Goal: Use online tool/utility: Utilize a website feature to perform a specific function

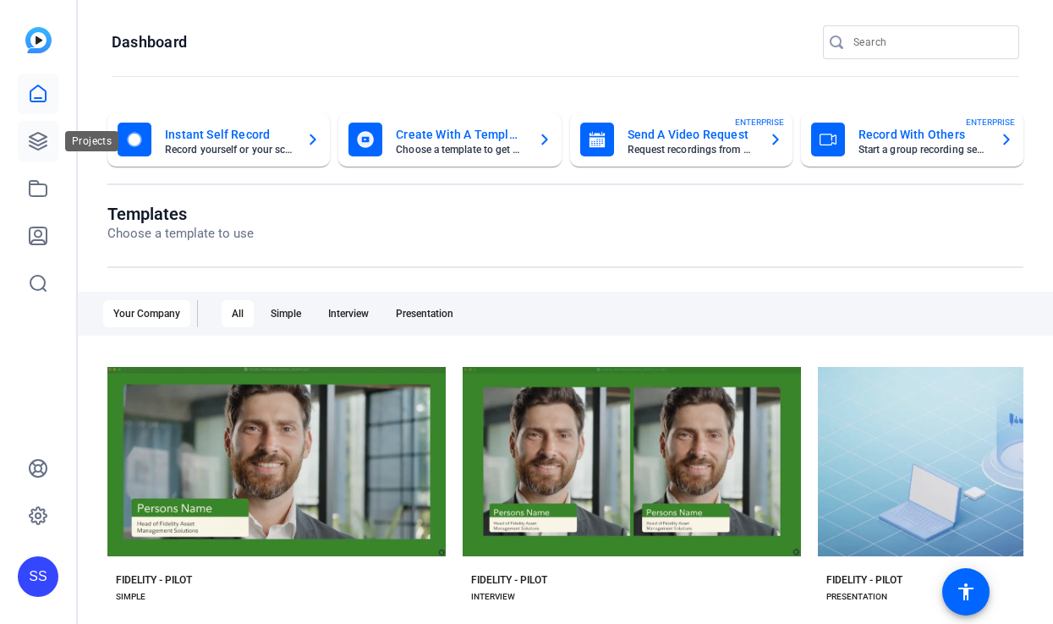
click at [38, 142] on icon at bounding box center [38, 141] width 20 height 20
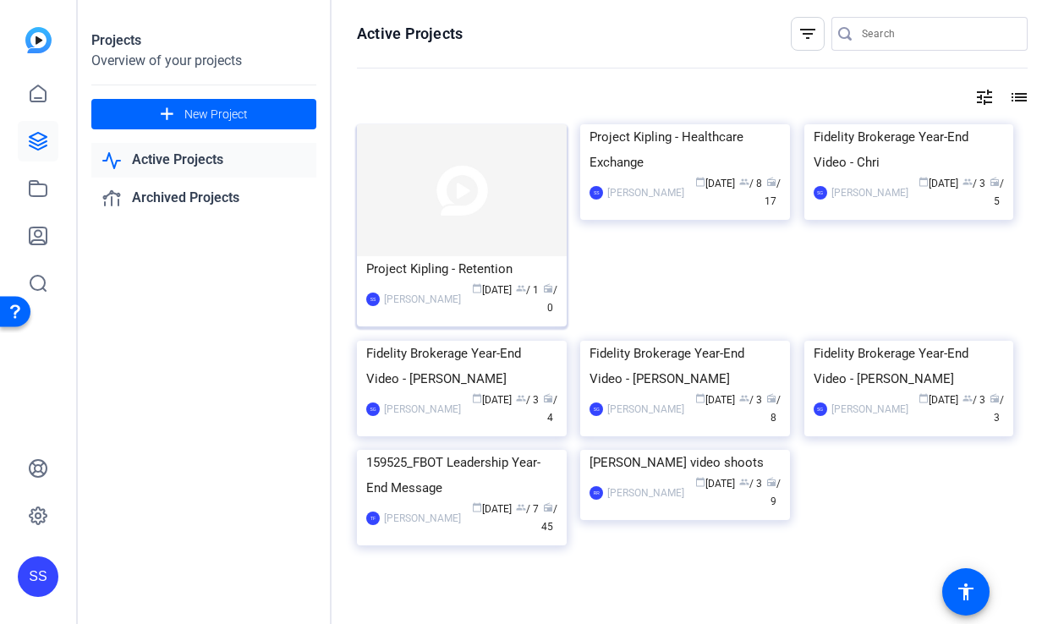
click at [461, 195] on img at bounding box center [462, 190] width 210 height 132
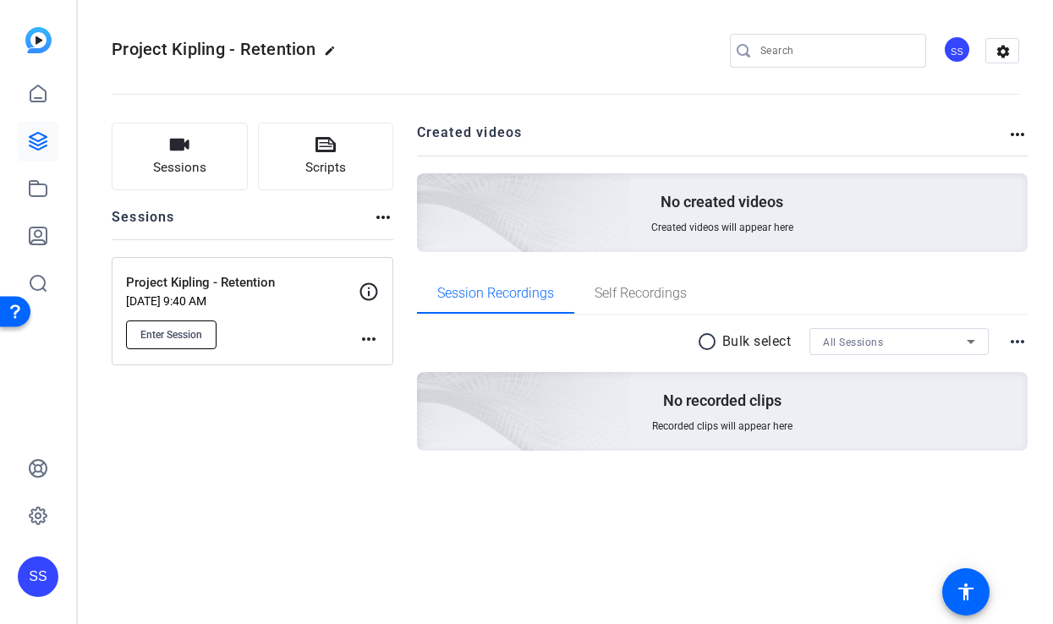
click at [156, 333] on span "Enter Session" at bounding box center [171, 335] width 62 height 14
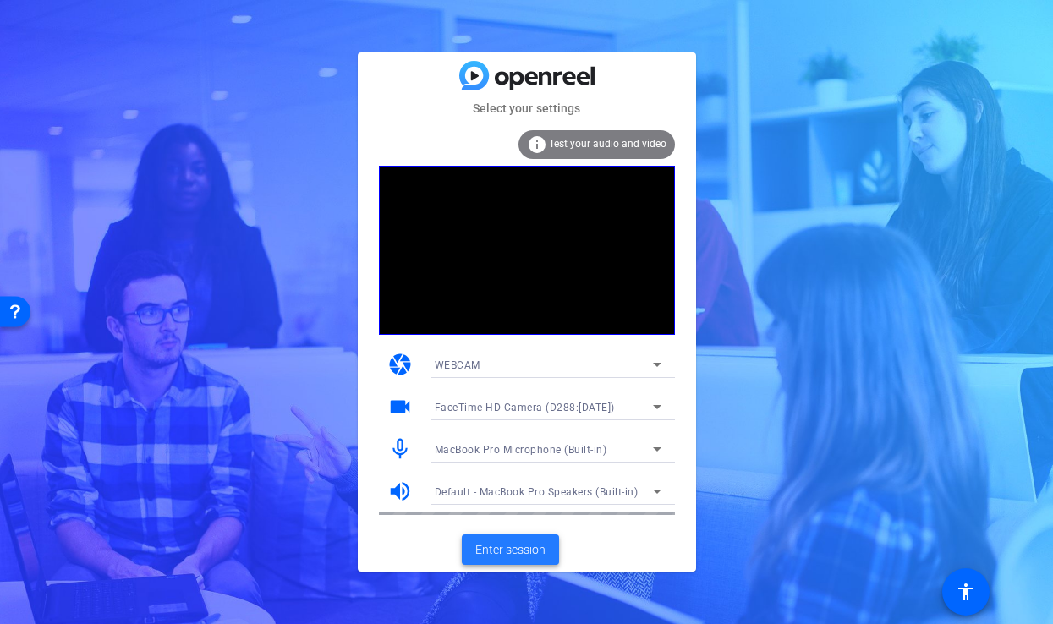
click at [504, 550] on span "Enter session" at bounding box center [511, 551] width 70 height 18
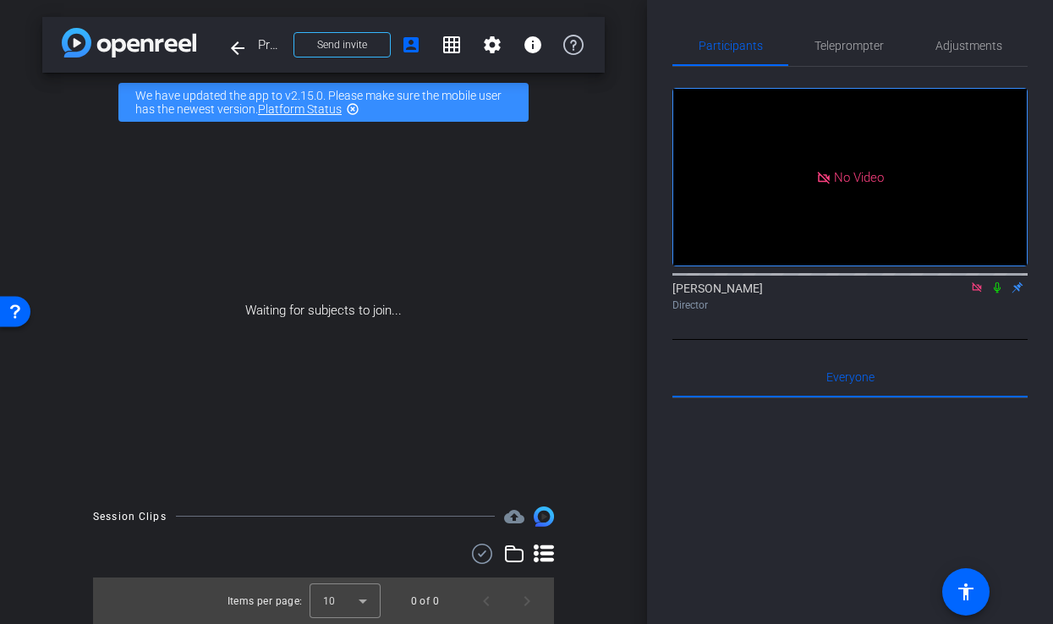
click at [978, 294] on icon at bounding box center [978, 288] width 14 height 12
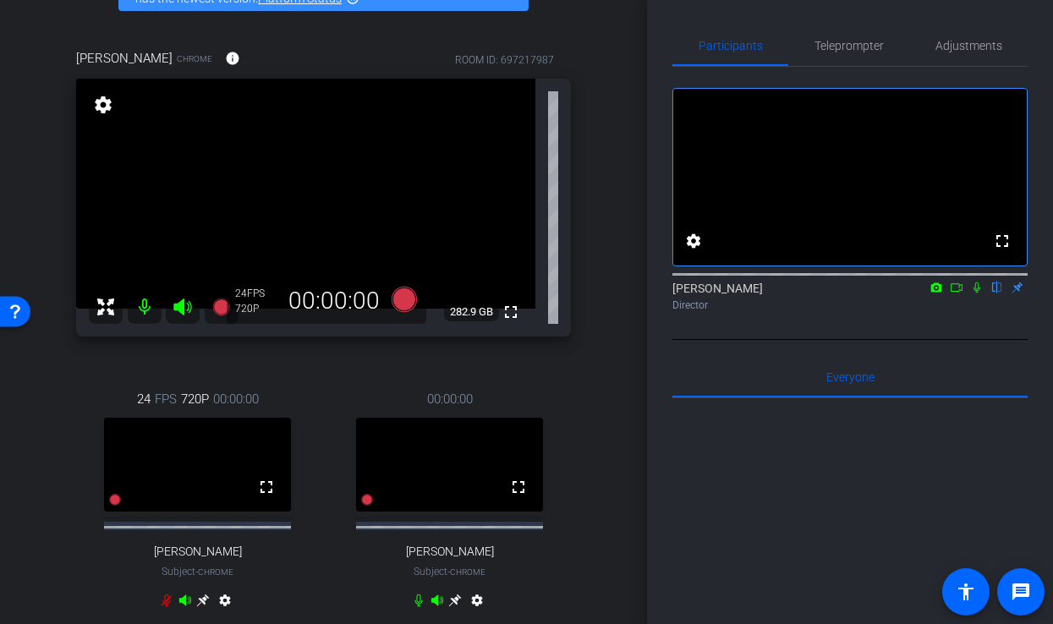
scroll to position [137, 0]
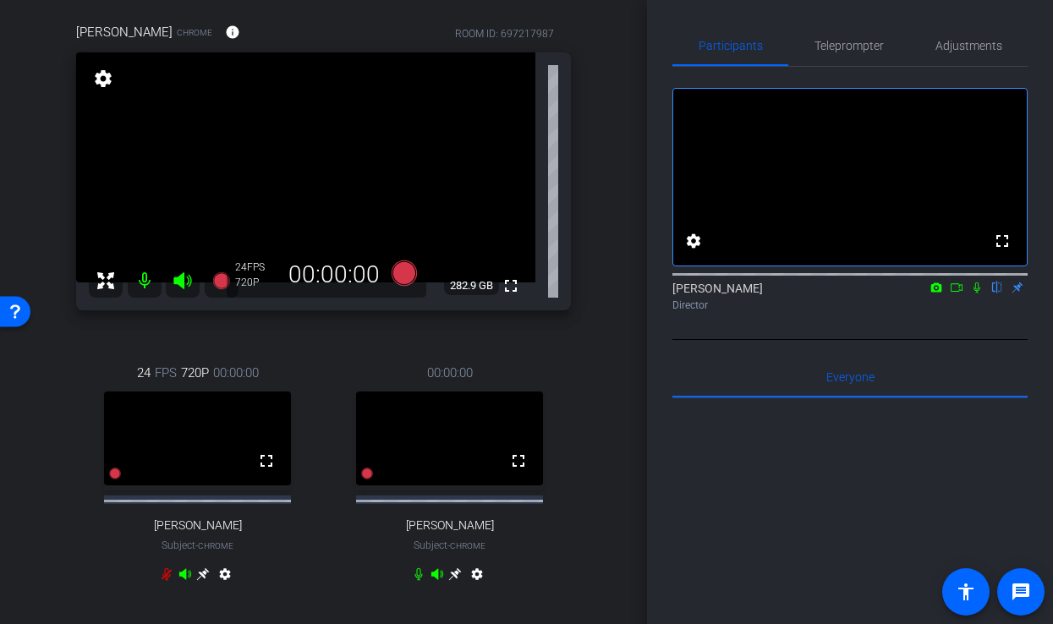
click at [976, 294] on icon at bounding box center [977, 288] width 7 height 11
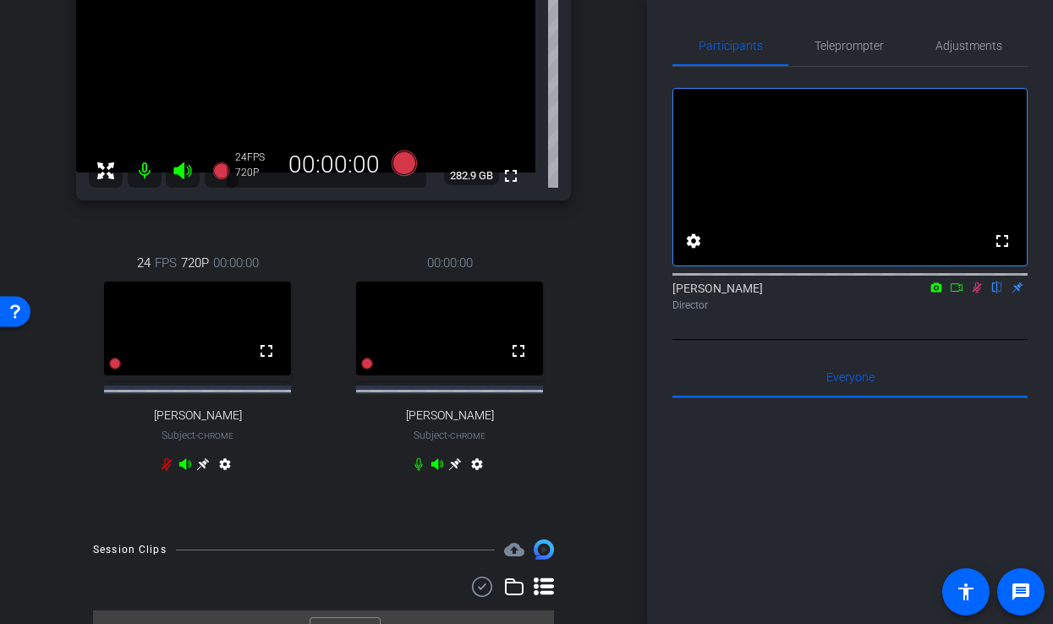
scroll to position [250, 0]
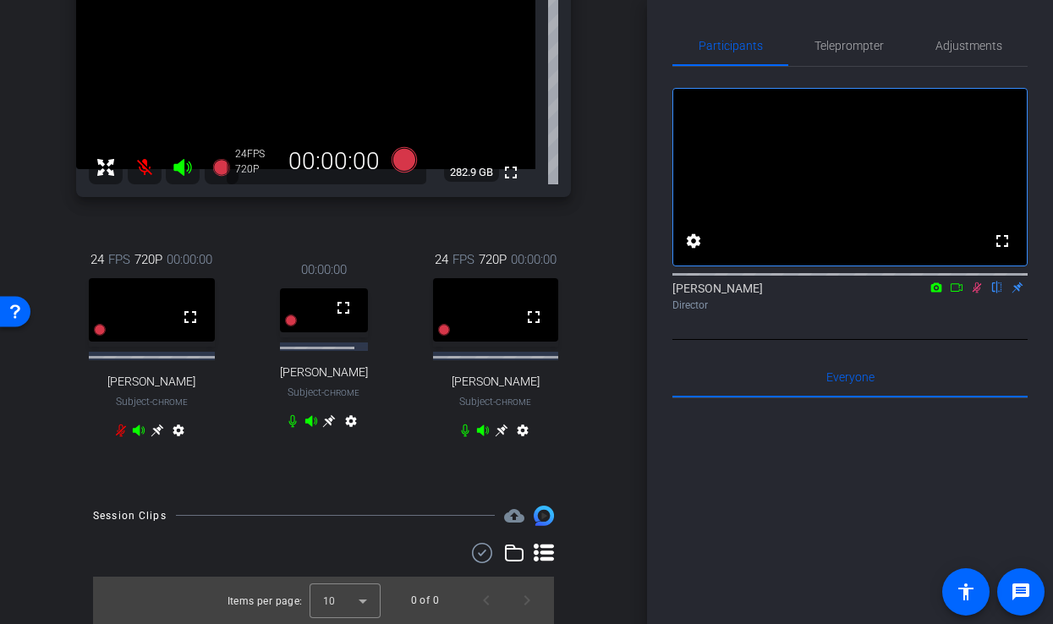
click at [976, 294] on icon at bounding box center [978, 288] width 14 height 12
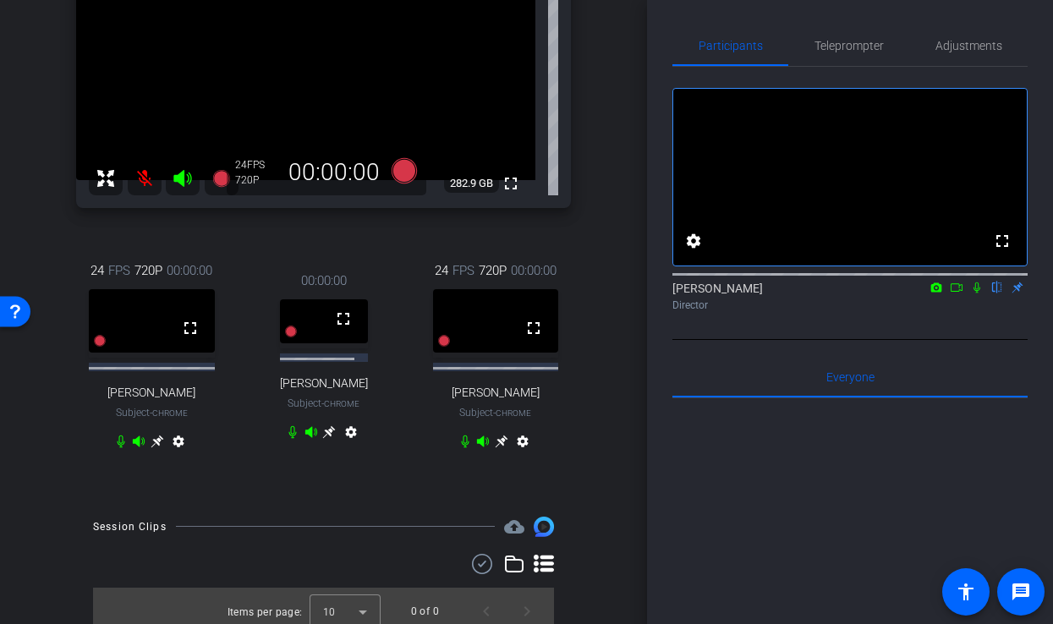
scroll to position [242, 0]
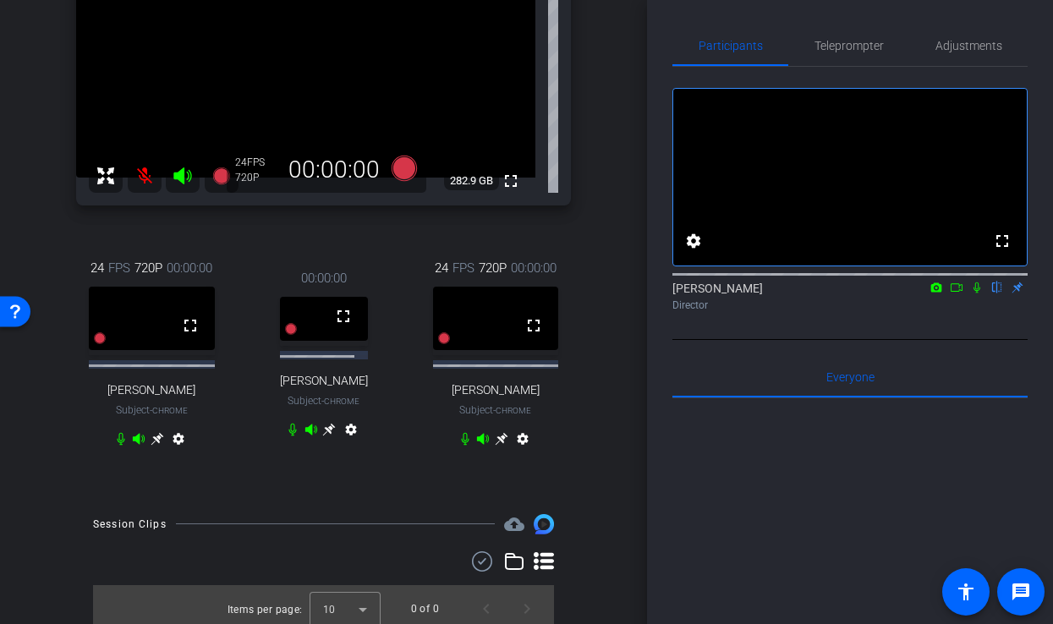
click at [311, 312] on video at bounding box center [324, 319] width 88 height 44
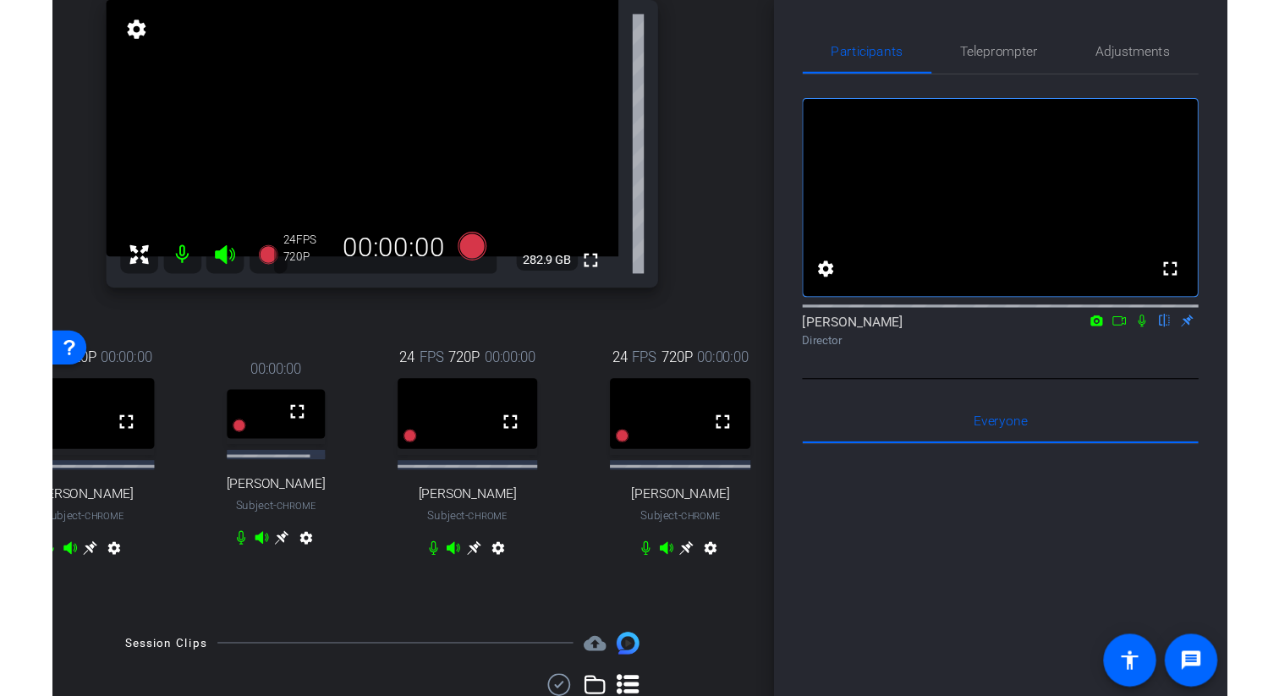
scroll to position [190, 0]
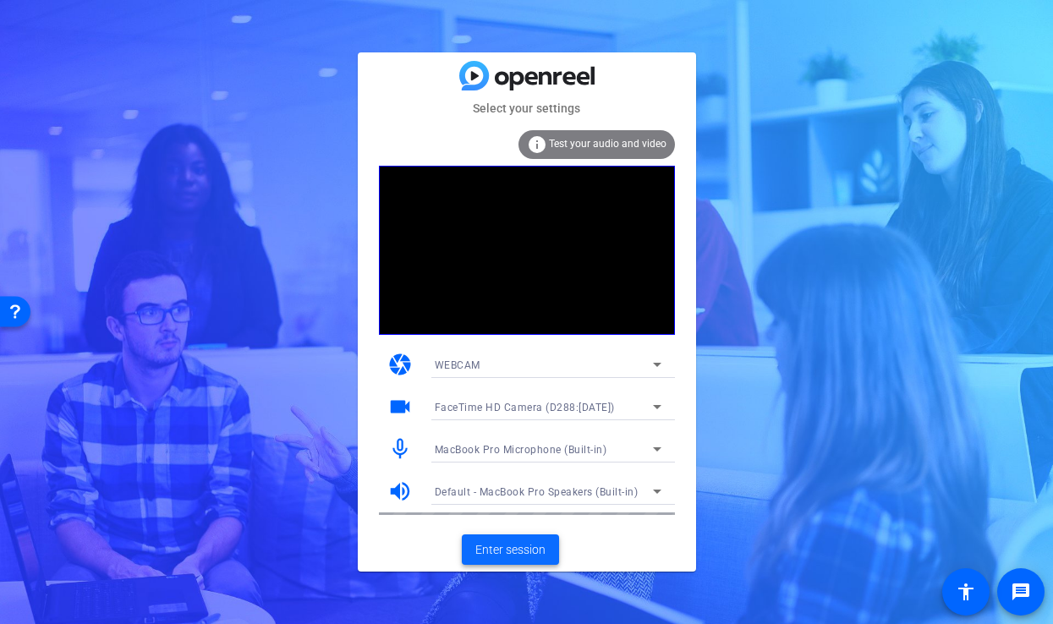
click at [504, 549] on span "Enter session" at bounding box center [511, 551] width 70 height 18
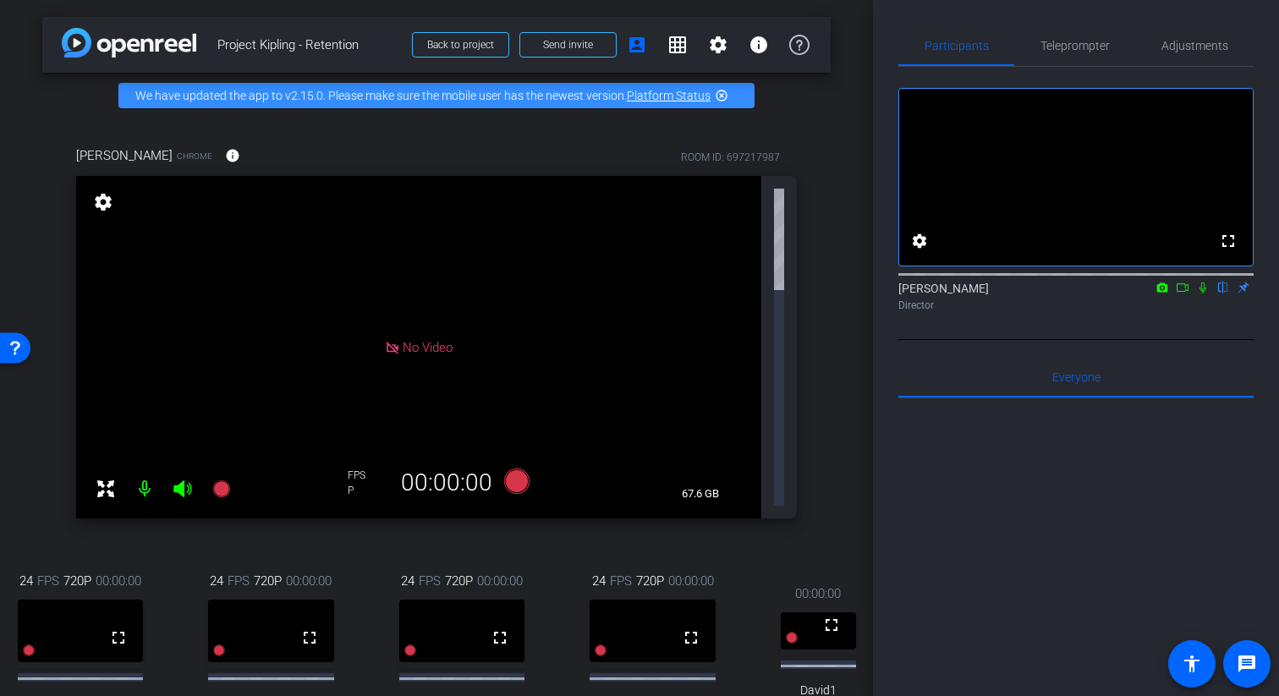
click at [389, 340] on icon at bounding box center [392, 347] width 15 height 15
click at [421, 339] on span "No Video" at bounding box center [428, 346] width 50 height 15
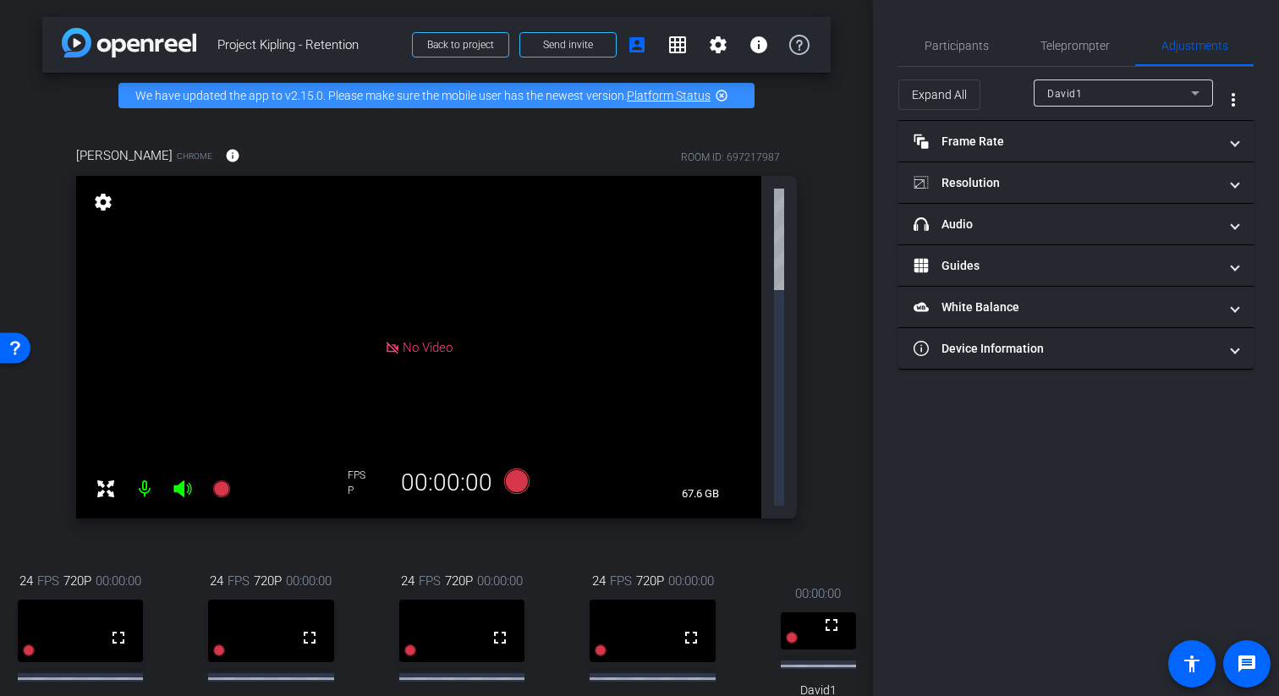
click at [1053, 91] on div "David1" at bounding box center [1120, 93] width 144 height 21
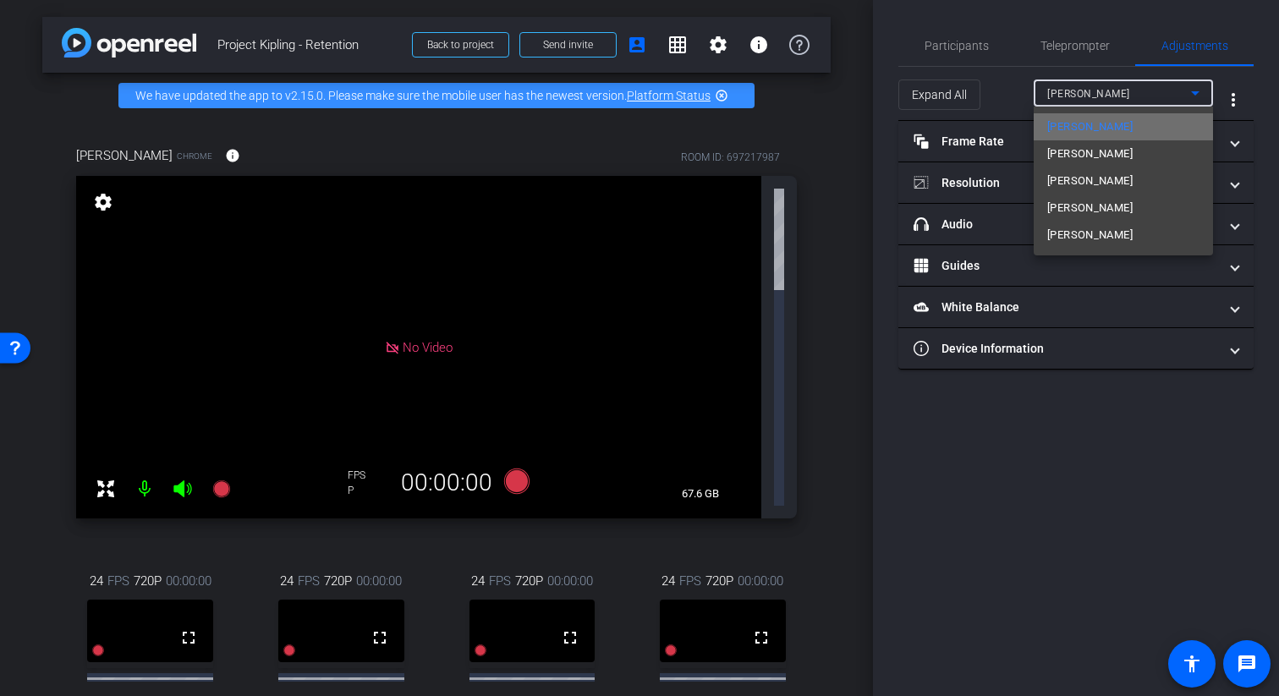
click at [1053, 127] on span "[PERSON_NAME]" at bounding box center [1090, 127] width 85 height 20
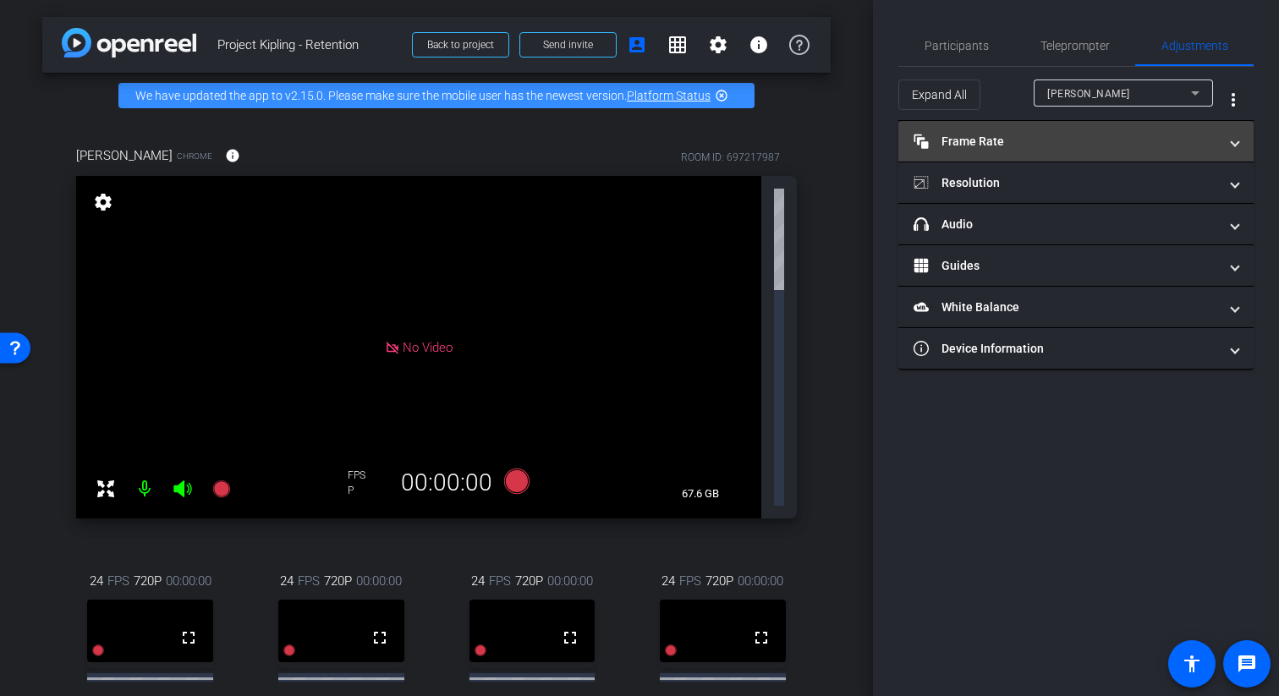
click at [1023, 144] on mat-panel-title "Frame Rate Frame Rate" at bounding box center [1066, 142] width 305 height 18
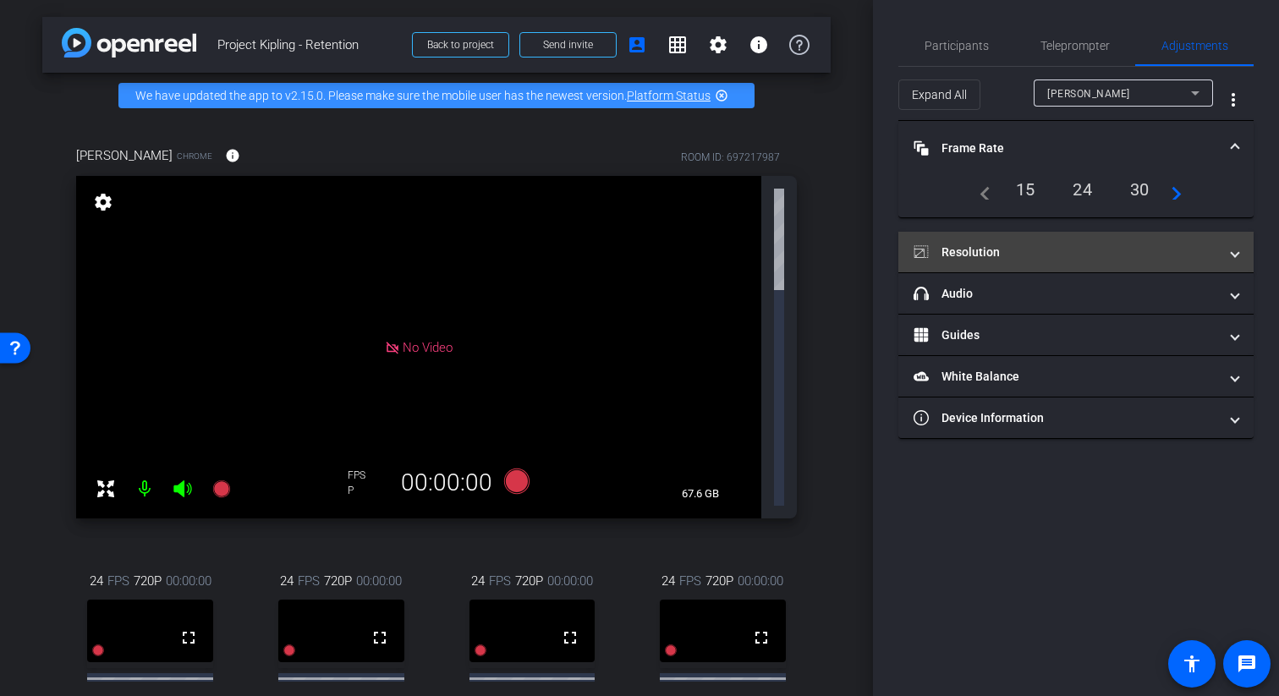
click at [1015, 251] on mat-panel-title "Resolution" at bounding box center [1066, 253] width 305 height 18
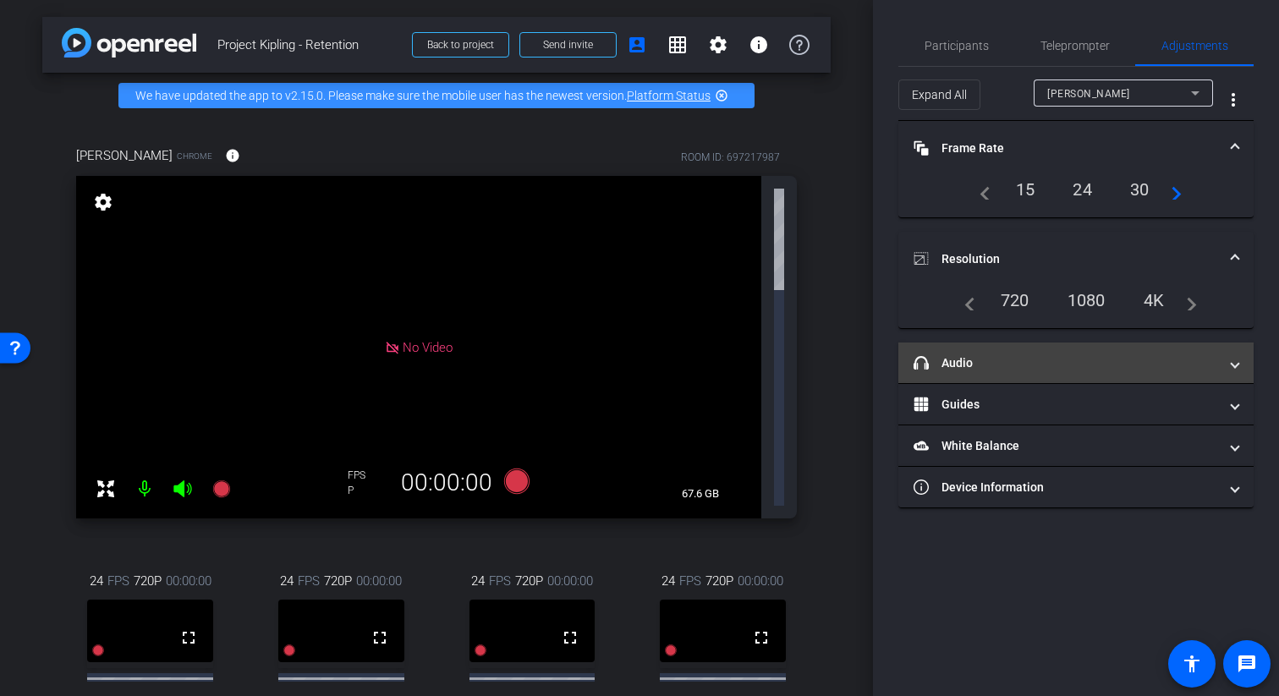
click at [997, 355] on mat-panel-title "headphone icon Audio" at bounding box center [1066, 364] width 305 height 18
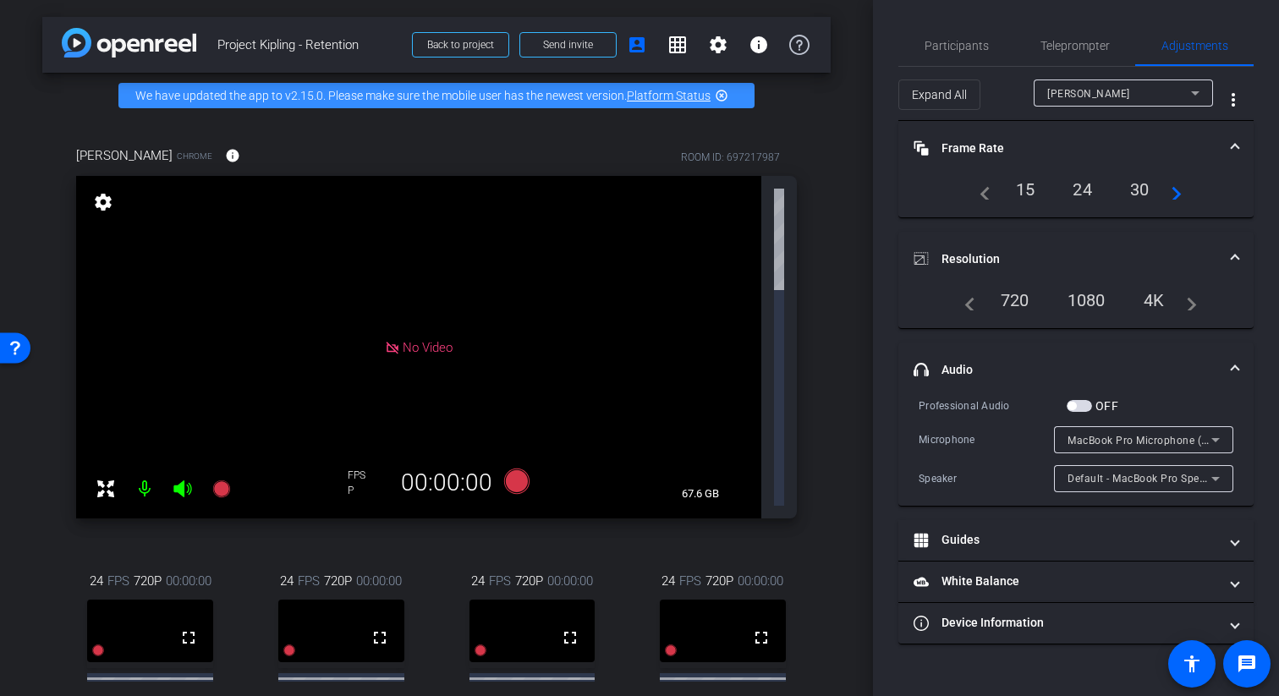
click at [1053, 409] on span "button" at bounding box center [1079, 406] width 25 height 12
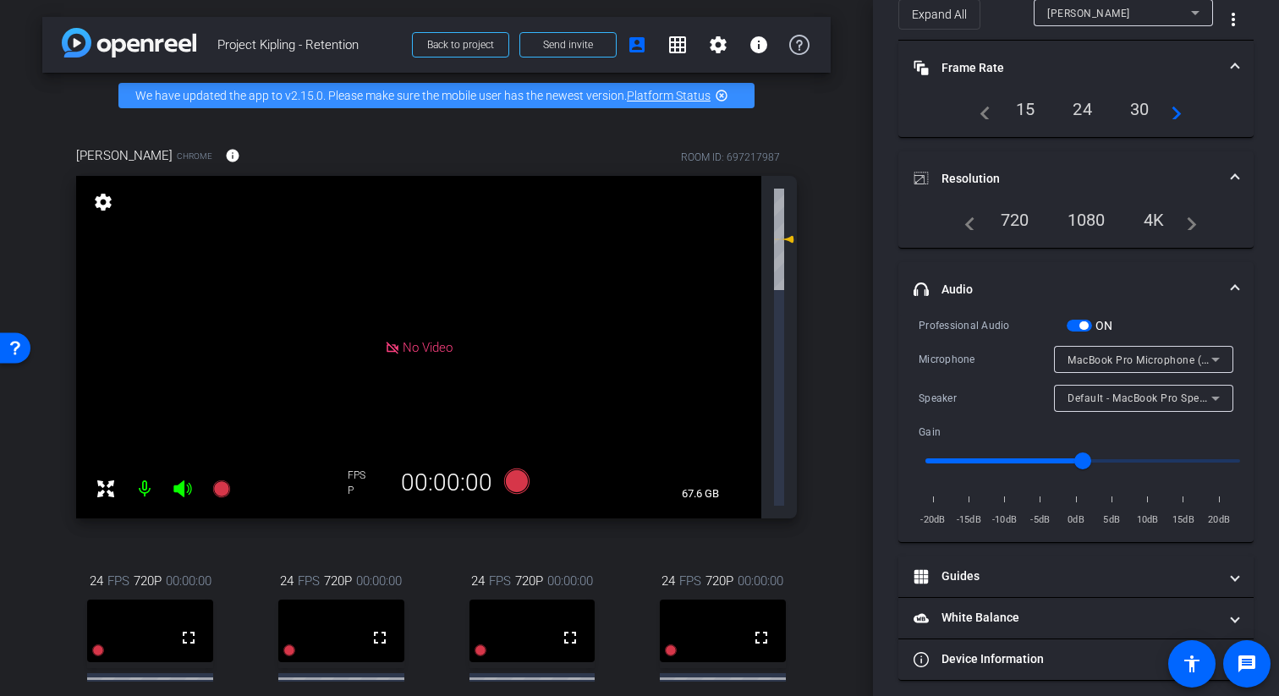
scroll to position [90, 0]
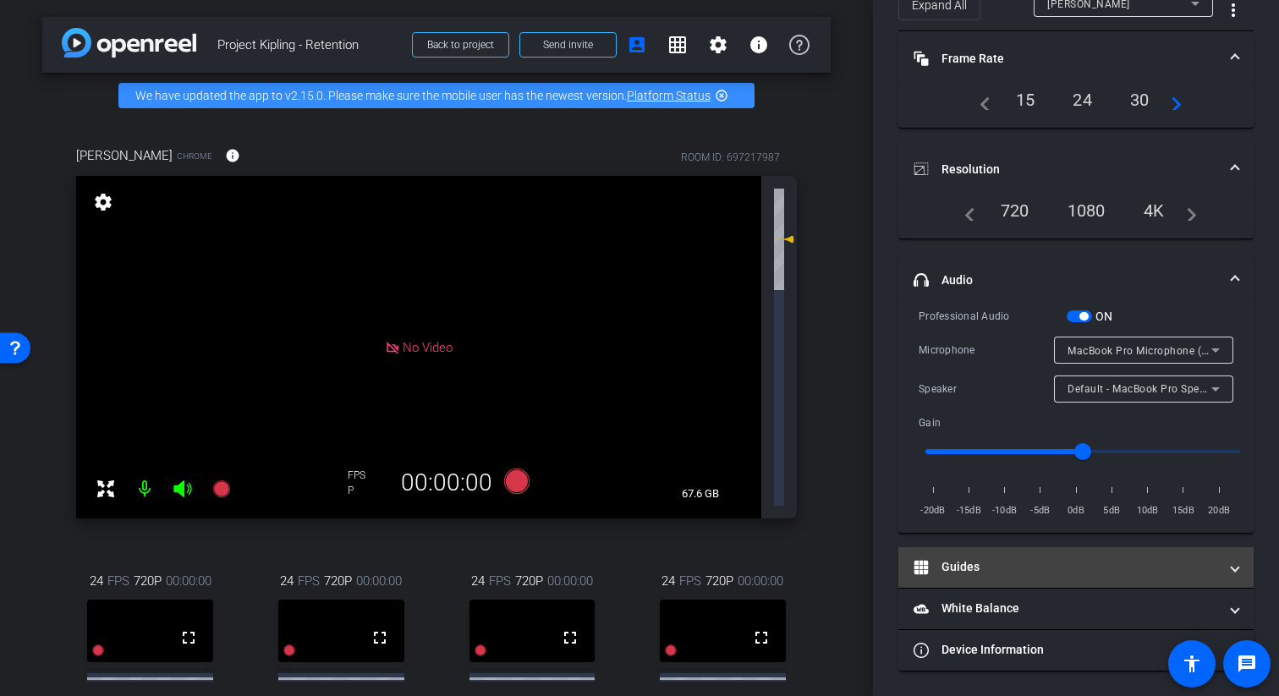
click at [996, 565] on mat-panel-title "Guides" at bounding box center [1066, 567] width 305 height 18
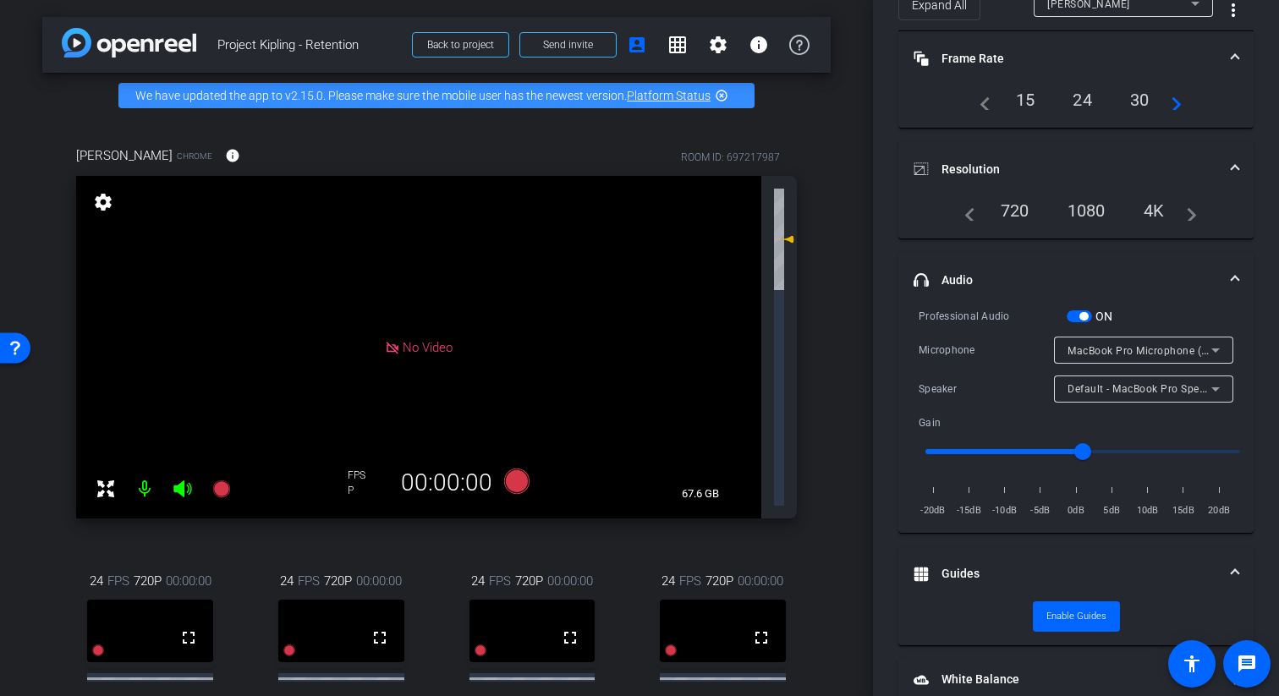
scroll to position [161, 0]
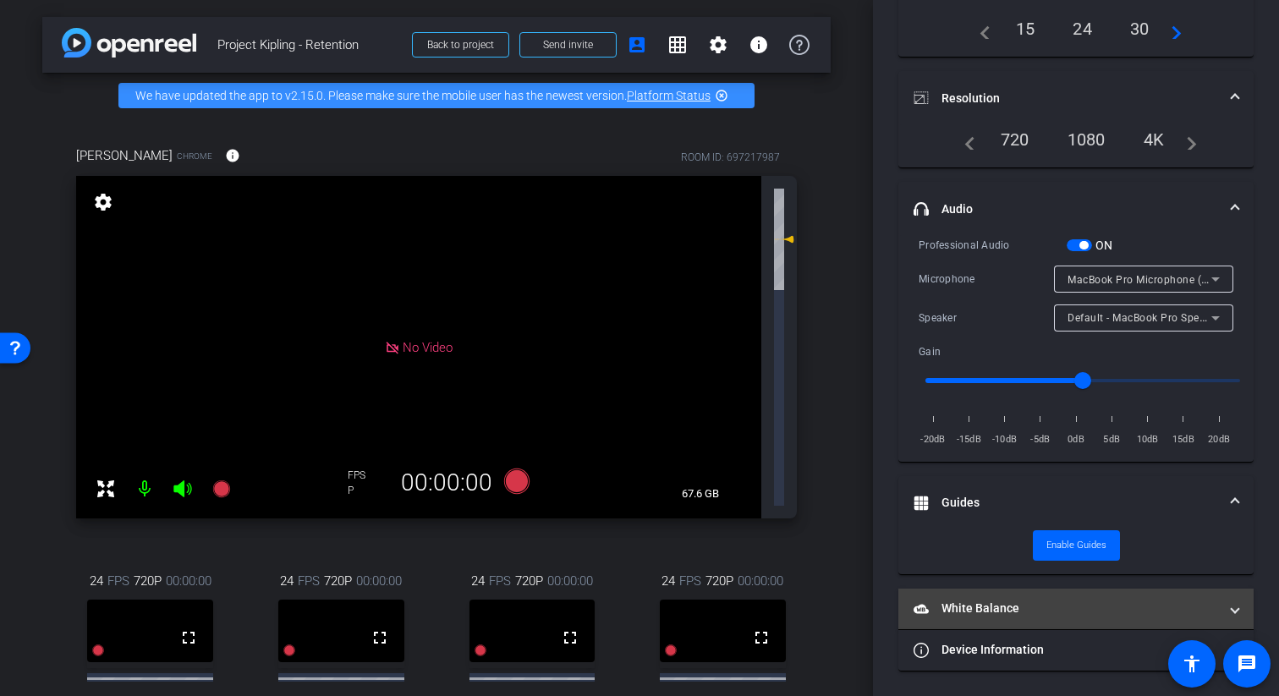
click at [999, 598] on mat-expansion-panel-header "White Balance White Balance" at bounding box center [1076, 609] width 355 height 41
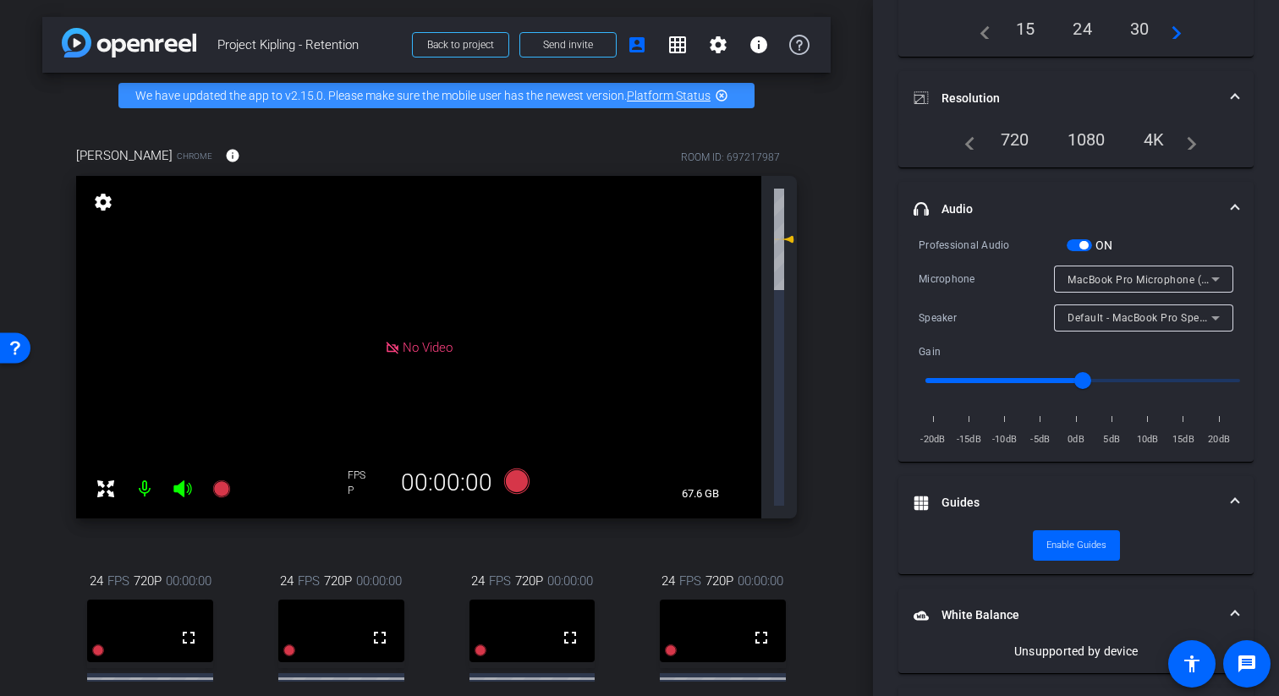
scroll to position [218, 0]
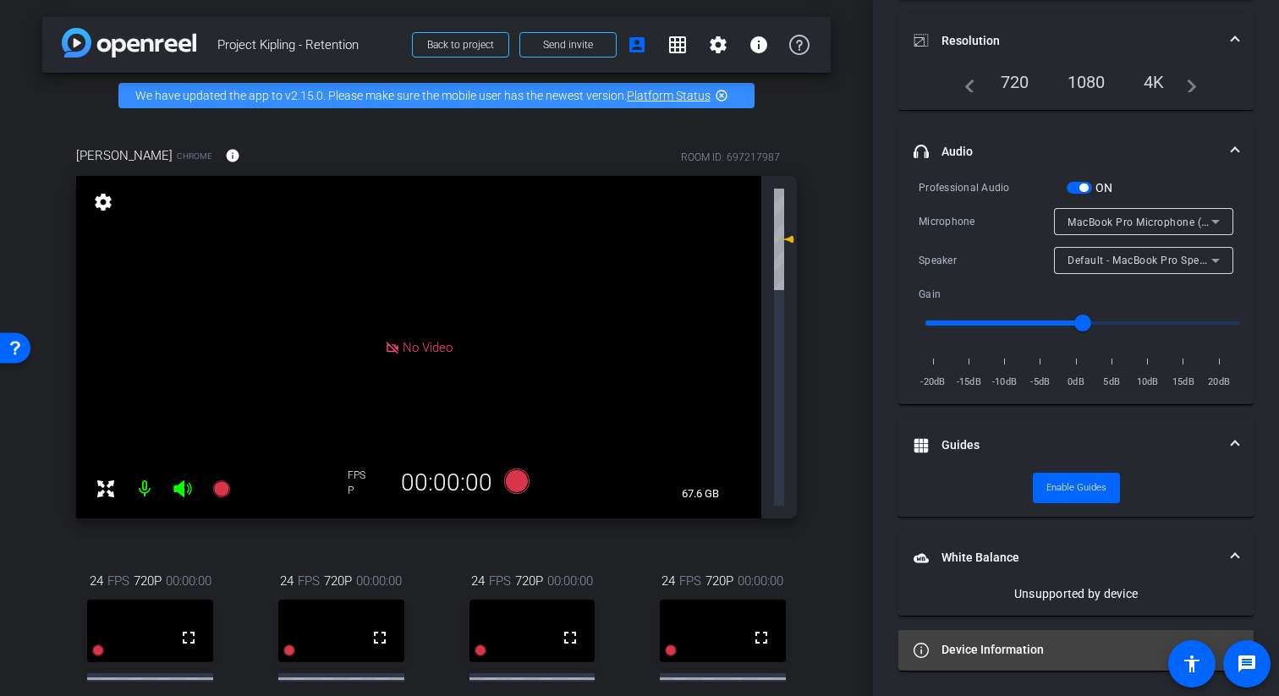
click at [989, 624] on mat-panel-title "Device Information" at bounding box center [1066, 650] width 305 height 18
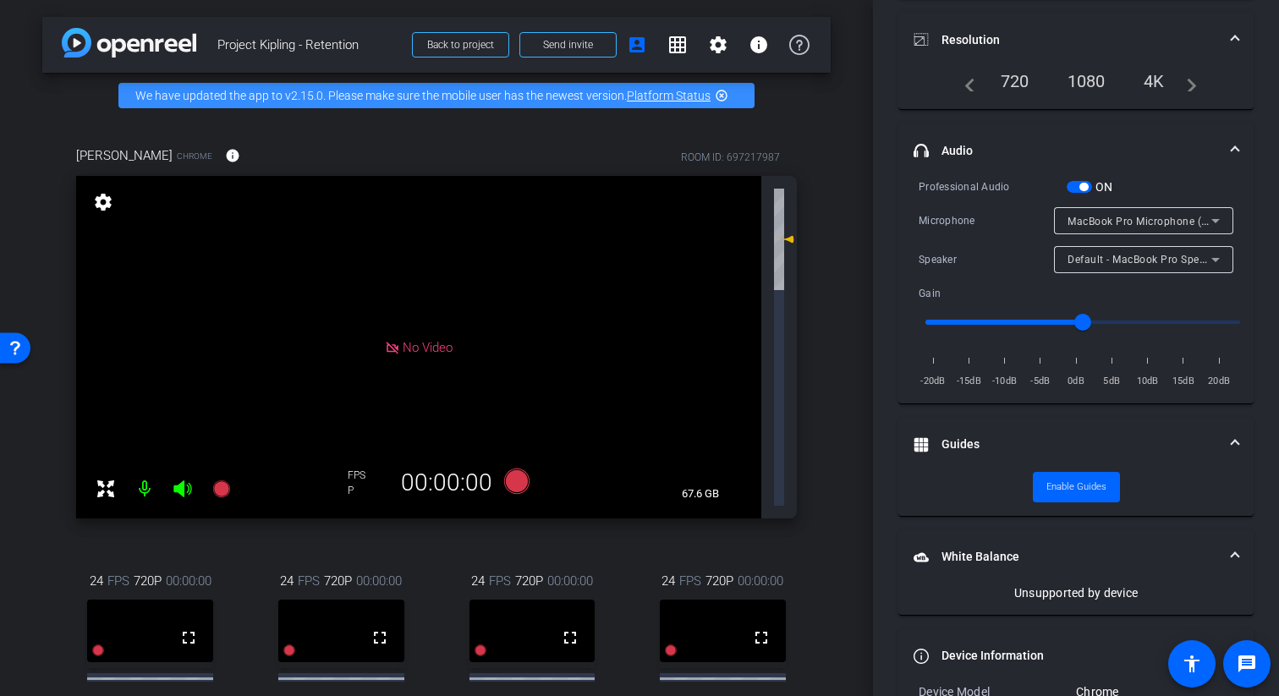
scroll to position [0, 0]
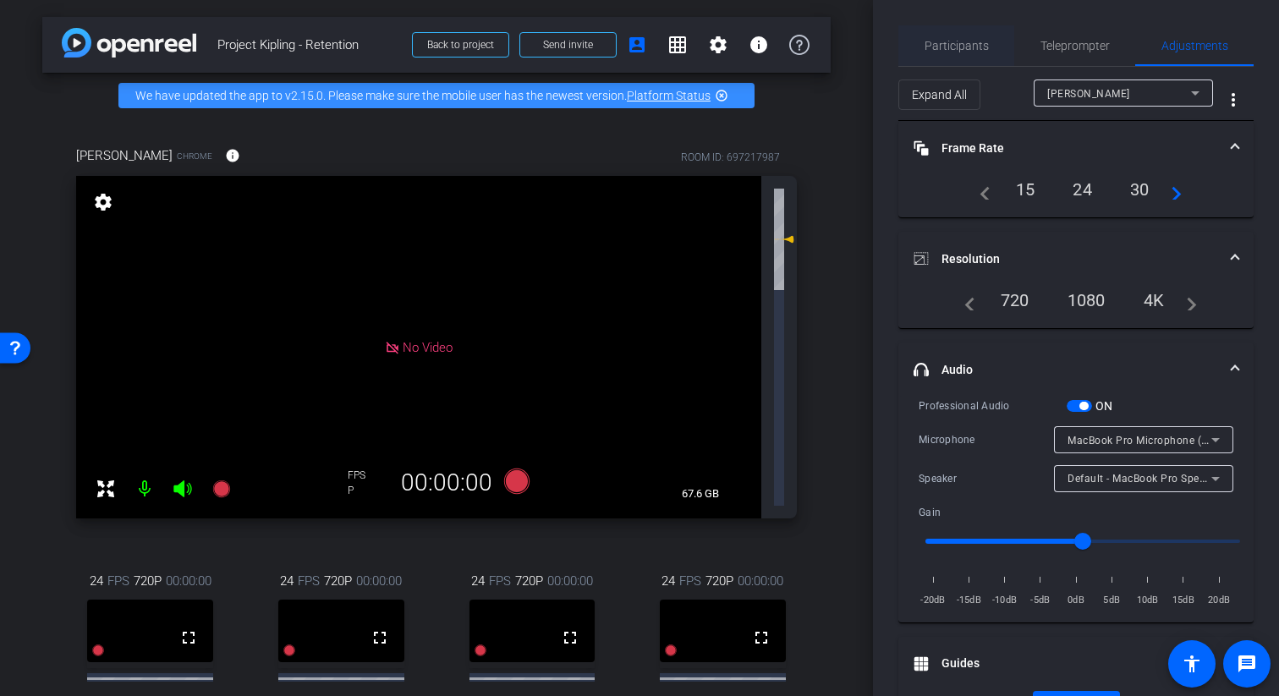
click at [936, 53] on span "Participants" at bounding box center [957, 45] width 64 height 41
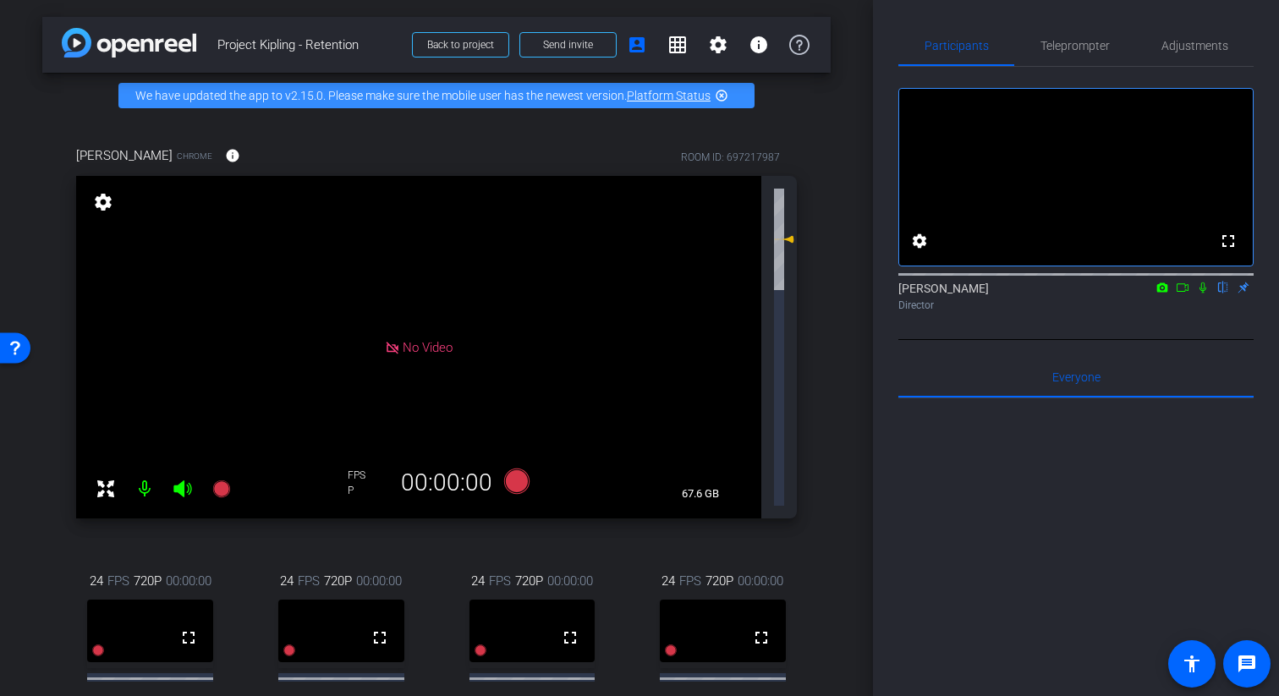
click at [414, 339] on span "No Video" at bounding box center [428, 346] width 50 height 15
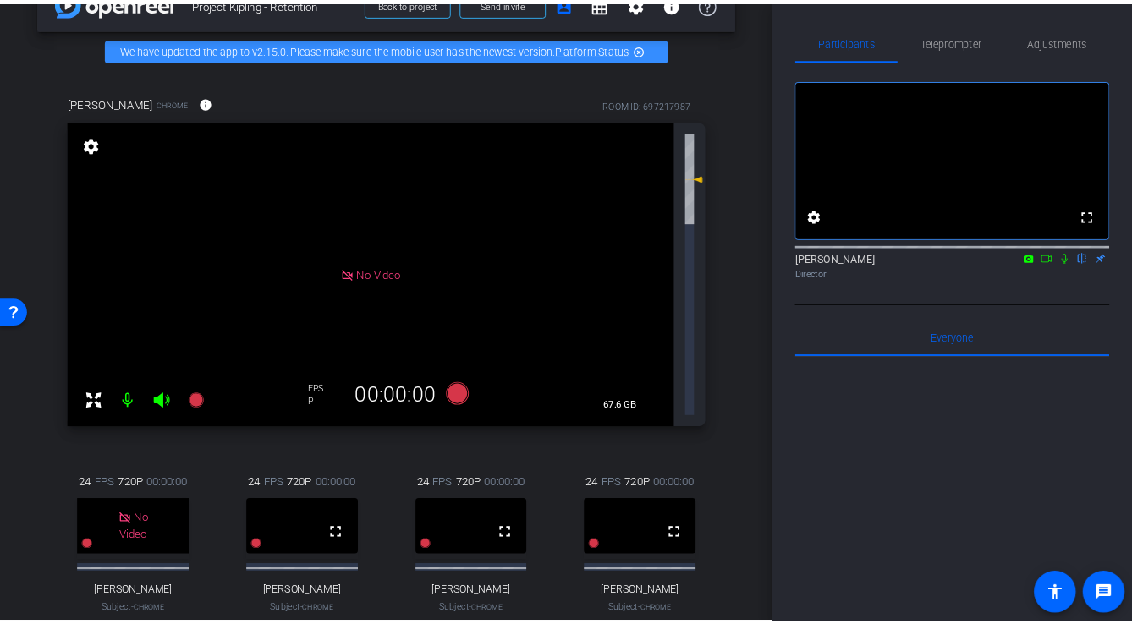
scroll to position [0, 0]
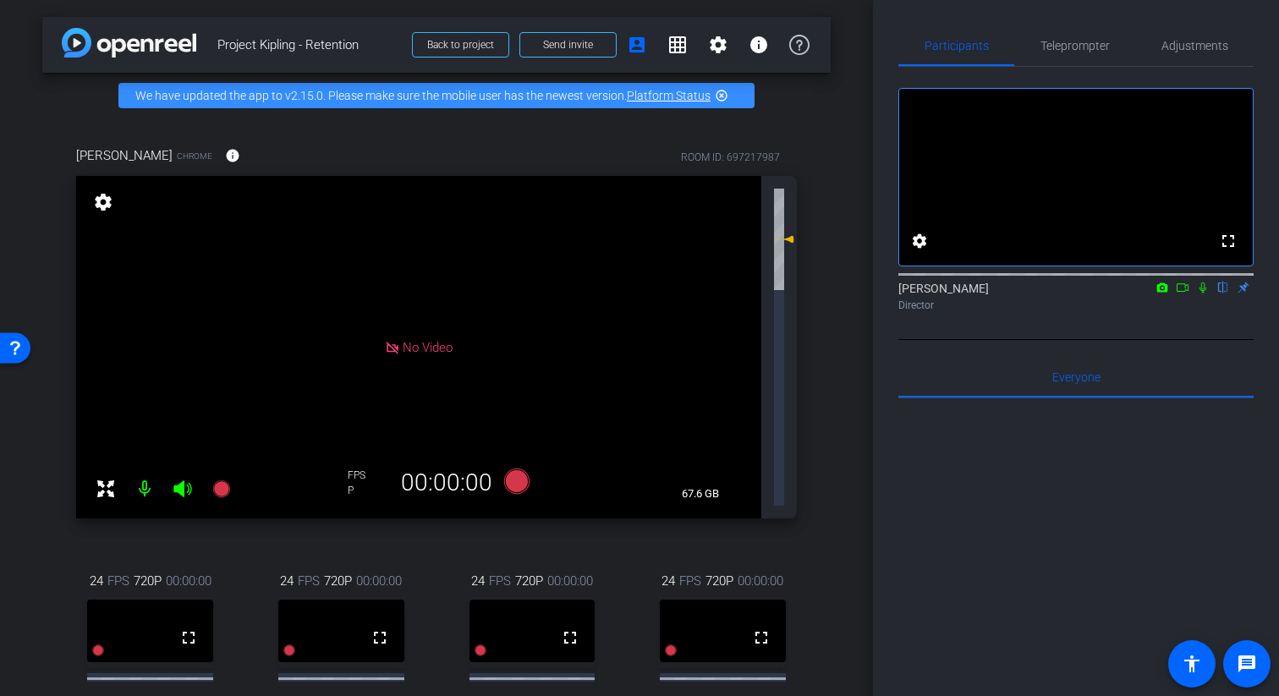
click at [388, 340] on icon at bounding box center [392, 347] width 15 height 15
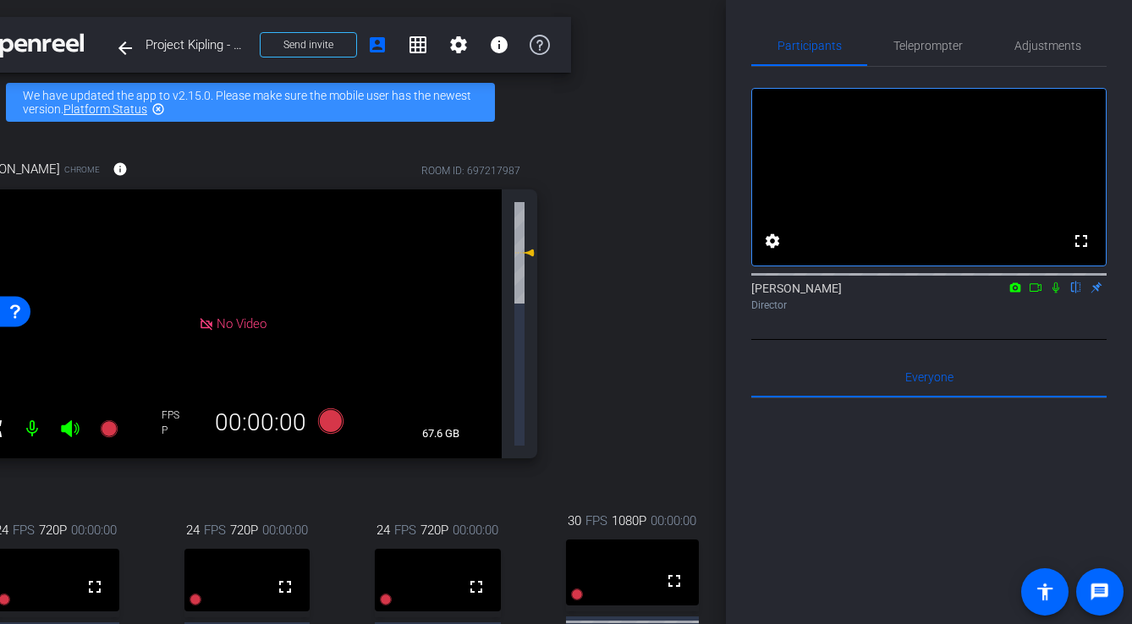
scroll to position [0, 109]
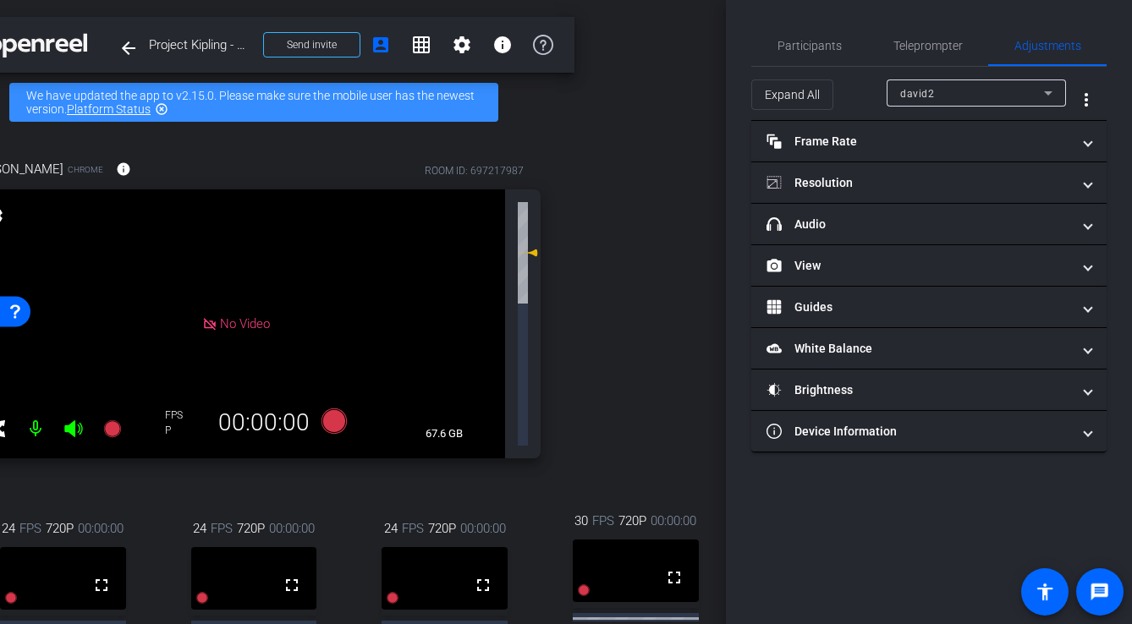
click at [615, 484] on div "30 FPS 720P 00:00:00 fullscreen david2 Subject - iPhone 16 Pro Max 50% battery_…" at bounding box center [636, 616] width 182 height 264
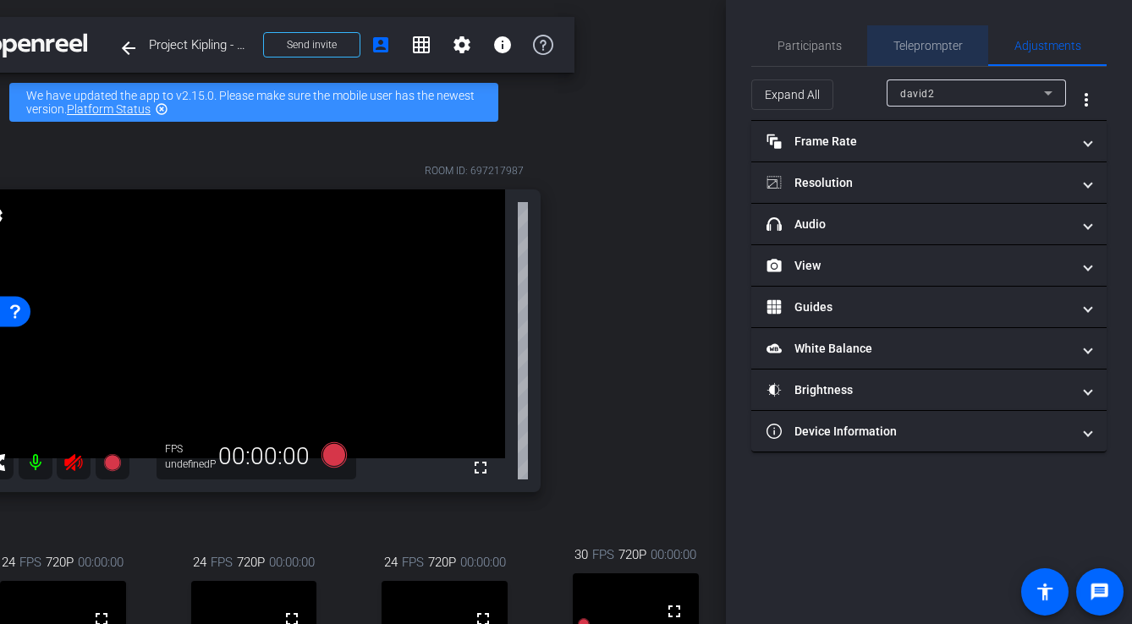
scroll to position [0, 14]
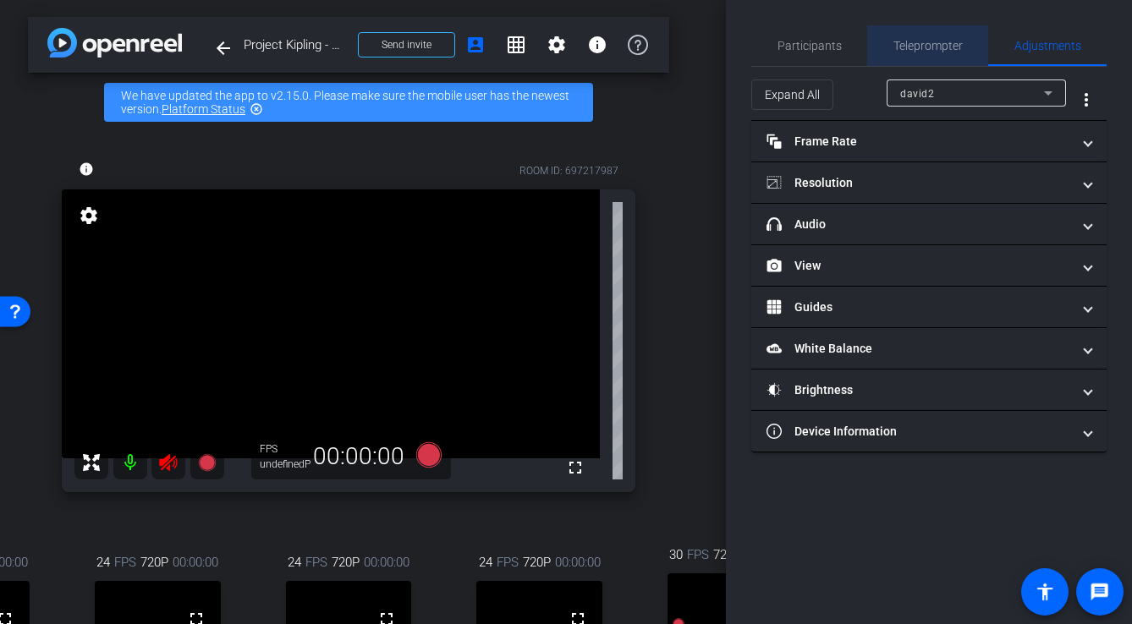
click at [916, 47] on span "Teleprompter" at bounding box center [928, 46] width 69 height 12
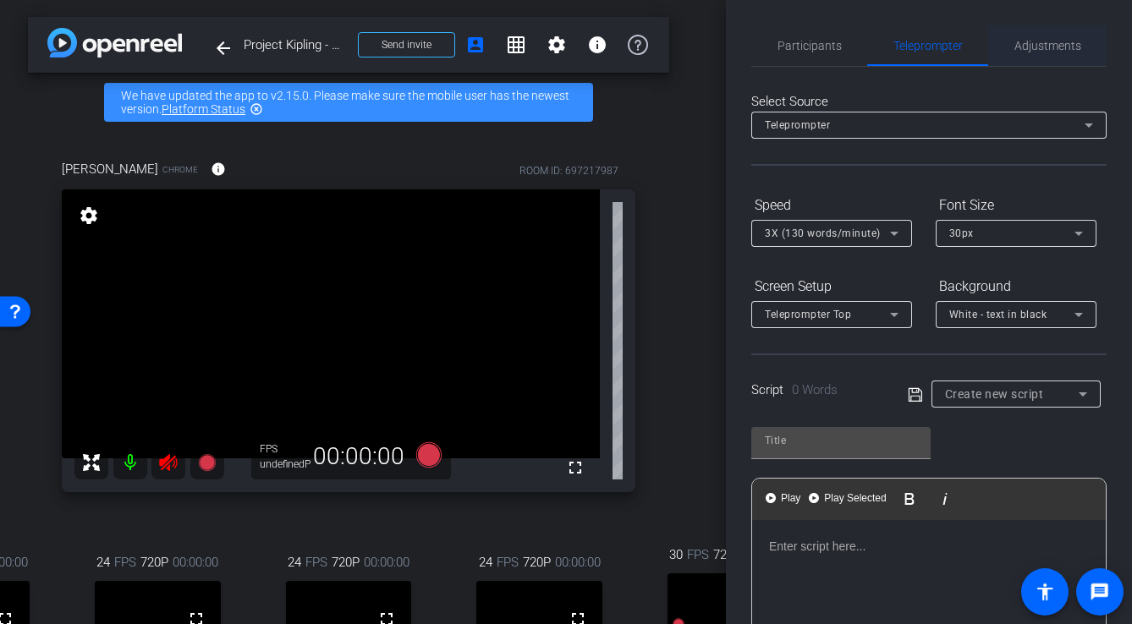
click at [1026, 47] on span "Adjustments" at bounding box center [1048, 46] width 67 height 12
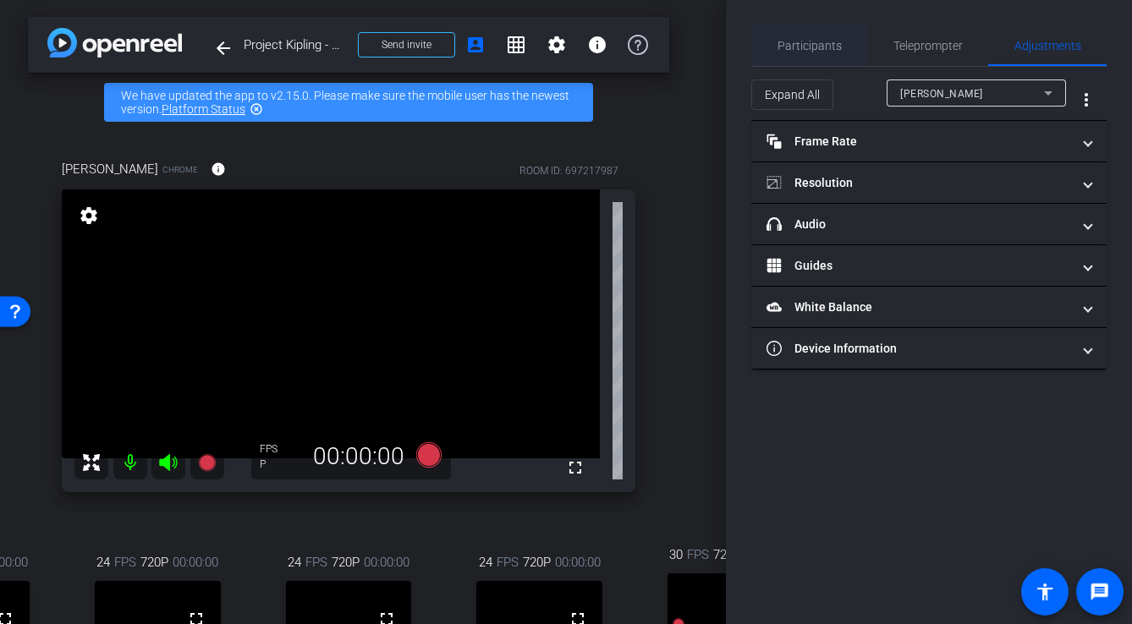
click at [819, 47] on span "Participants" at bounding box center [810, 46] width 64 height 12
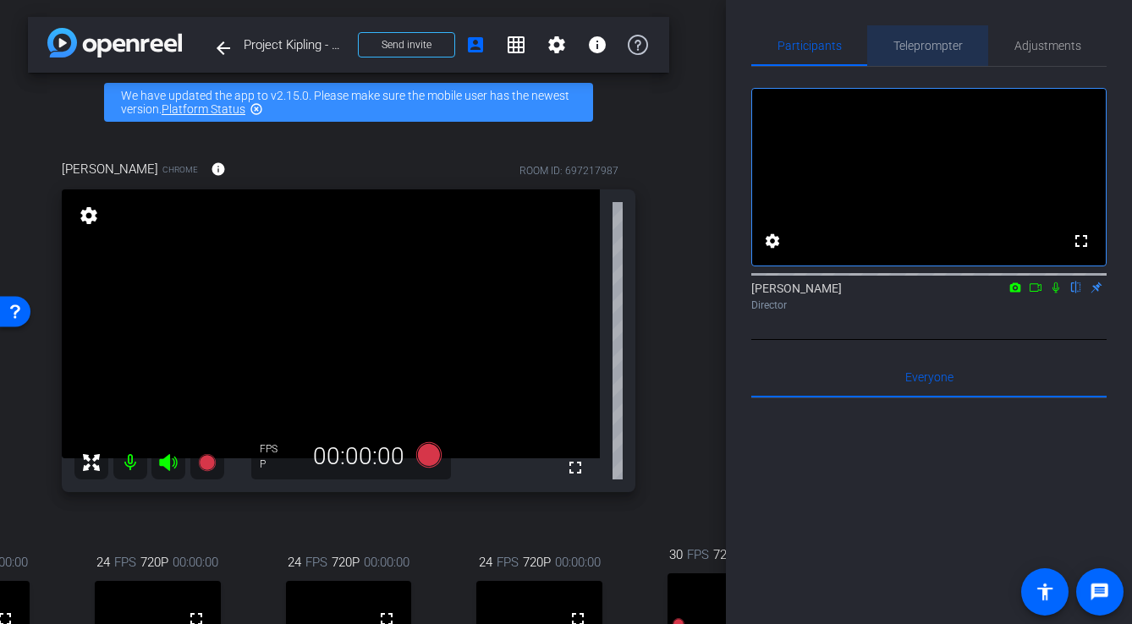
click at [948, 46] on span "Teleprompter" at bounding box center [928, 46] width 69 height 12
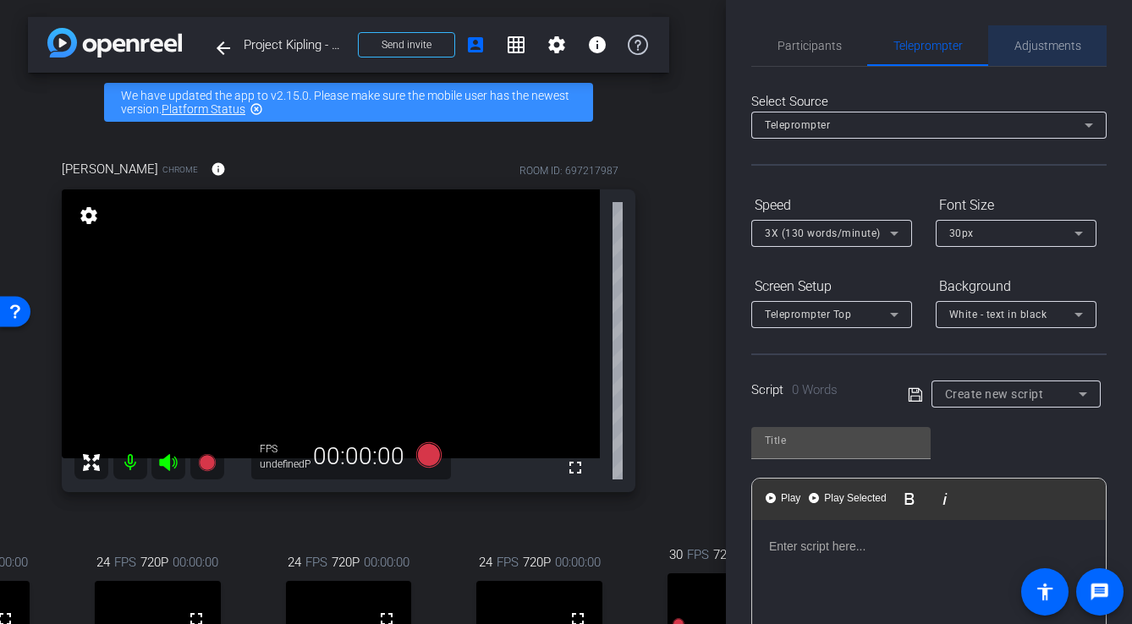
click at [1053, 56] on span "Adjustments" at bounding box center [1048, 45] width 67 height 41
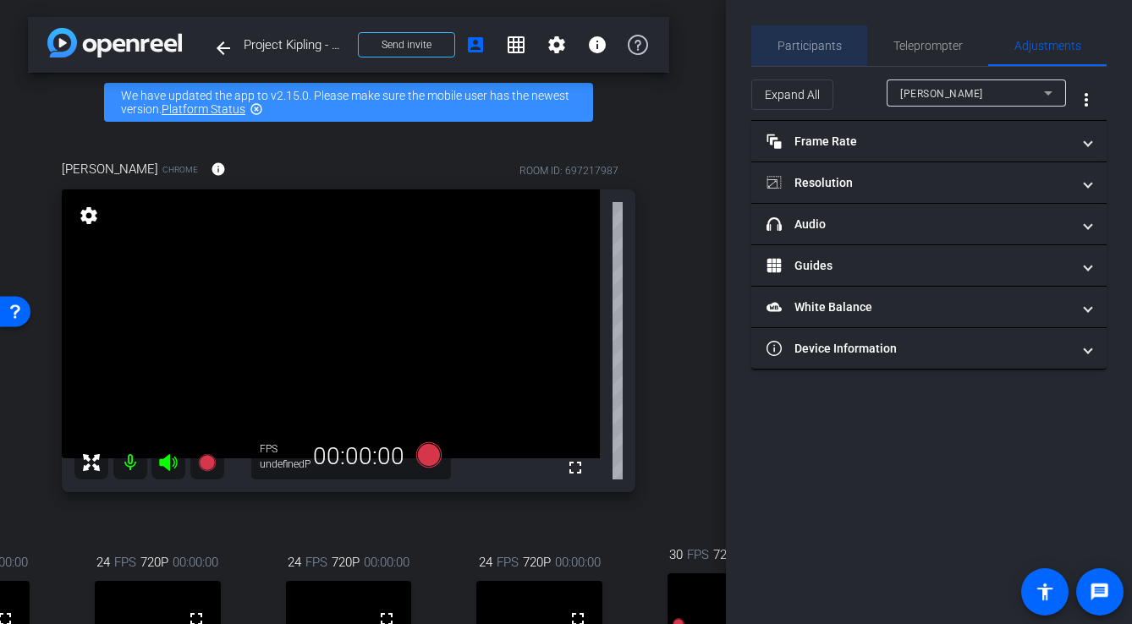
click at [839, 47] on span "Participants" at bounding box center [810, 46] width 64 height 12
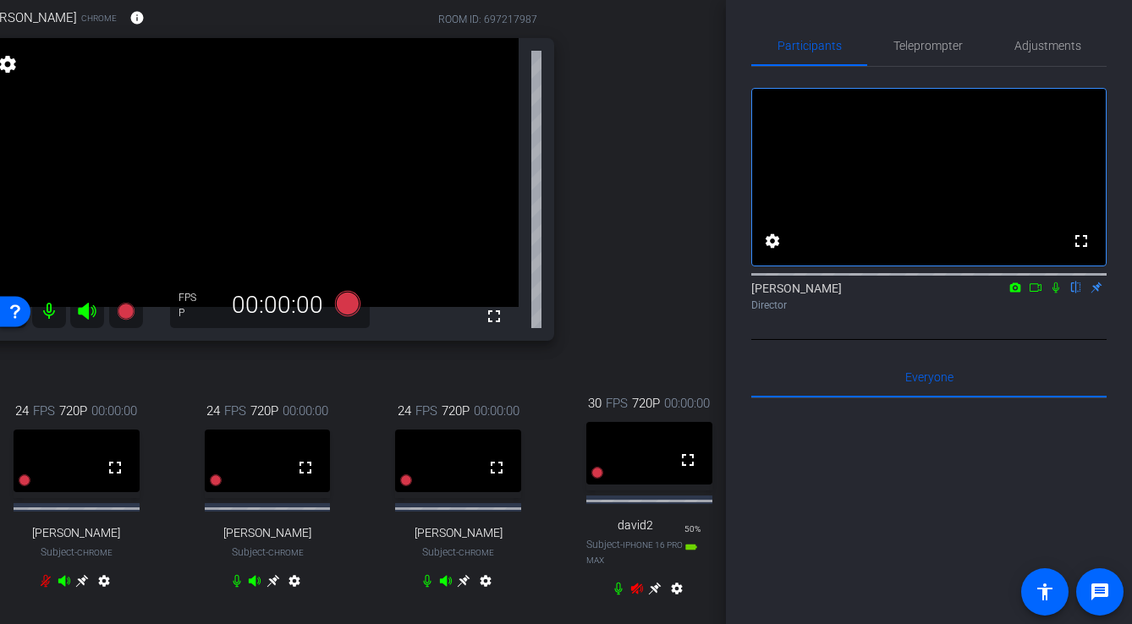
scroll to position [151, 109]
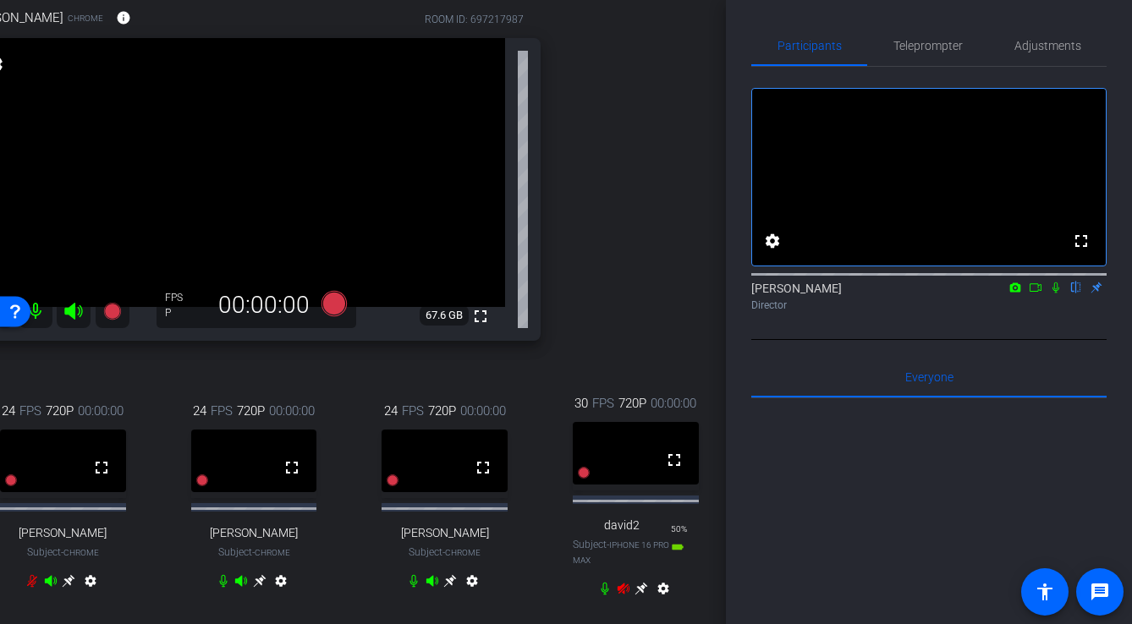
click at [662, 595] on mat-icon "settings" at bounding box center [663, 592] width 20 height 20
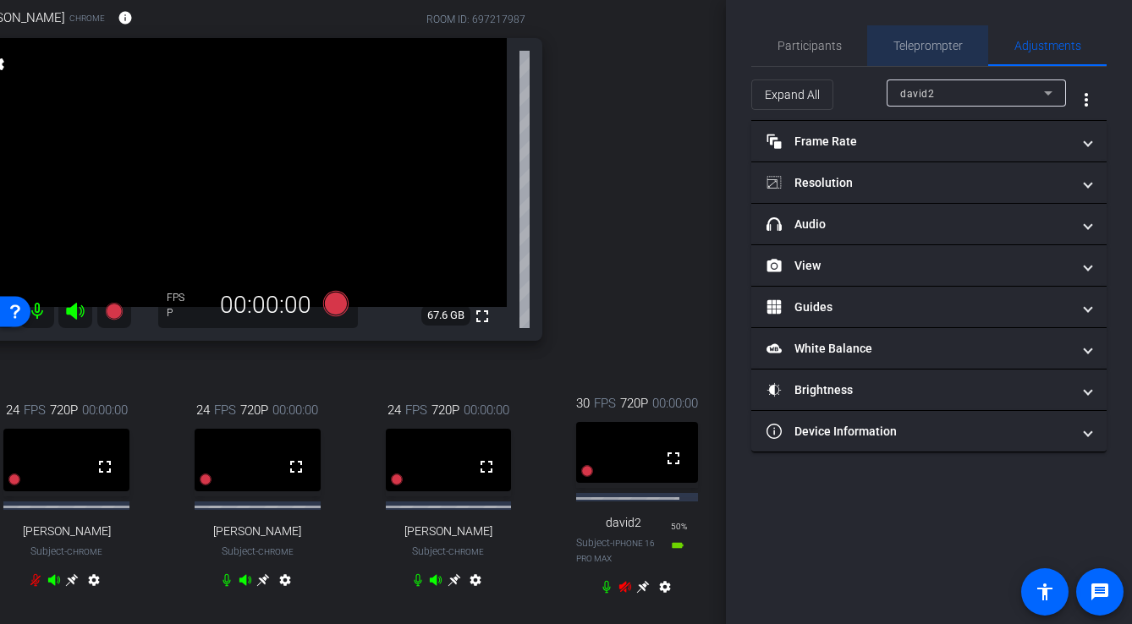
click at [904, 47] on span "Teleprompter" at bounding box center [928, 46] width 69 height 12
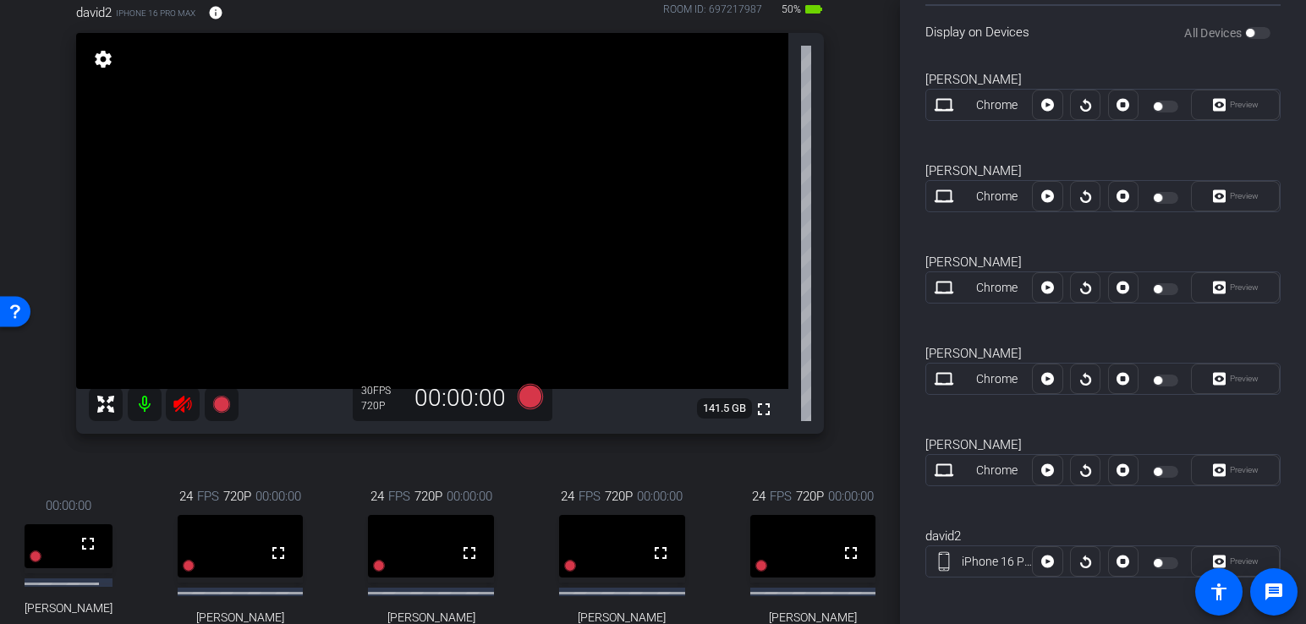
scroll to position [132, 0]
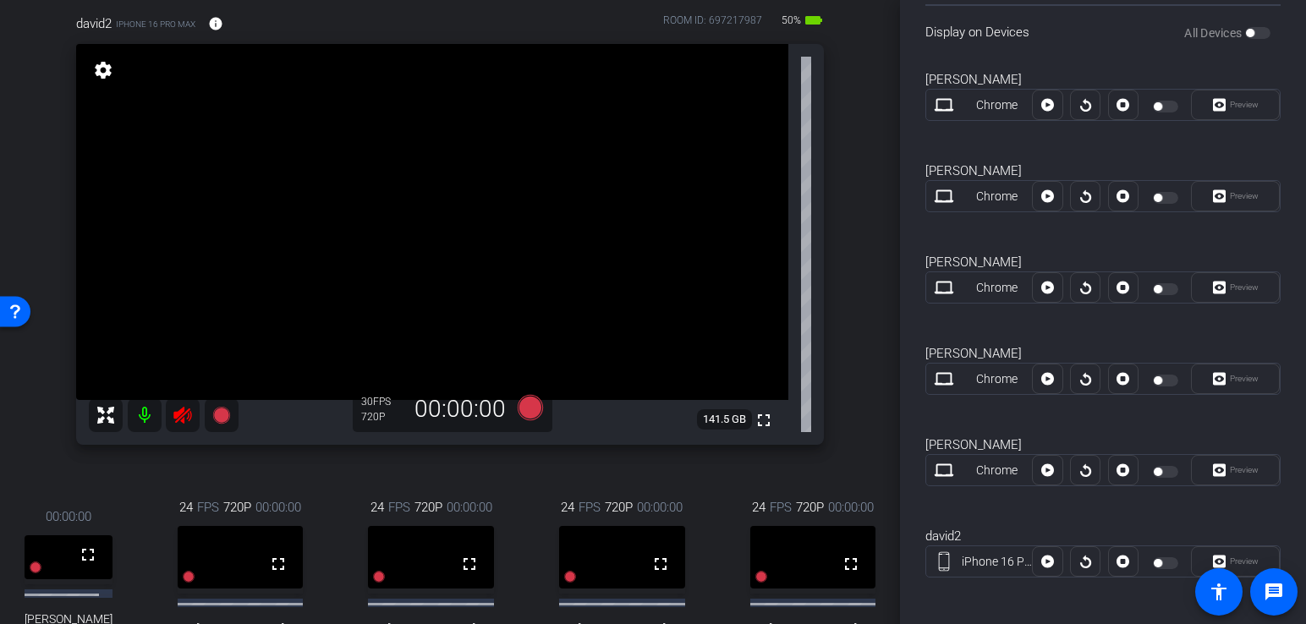
click at [178, 415] on icon at bounding box center [182, 415] width 18 height 17
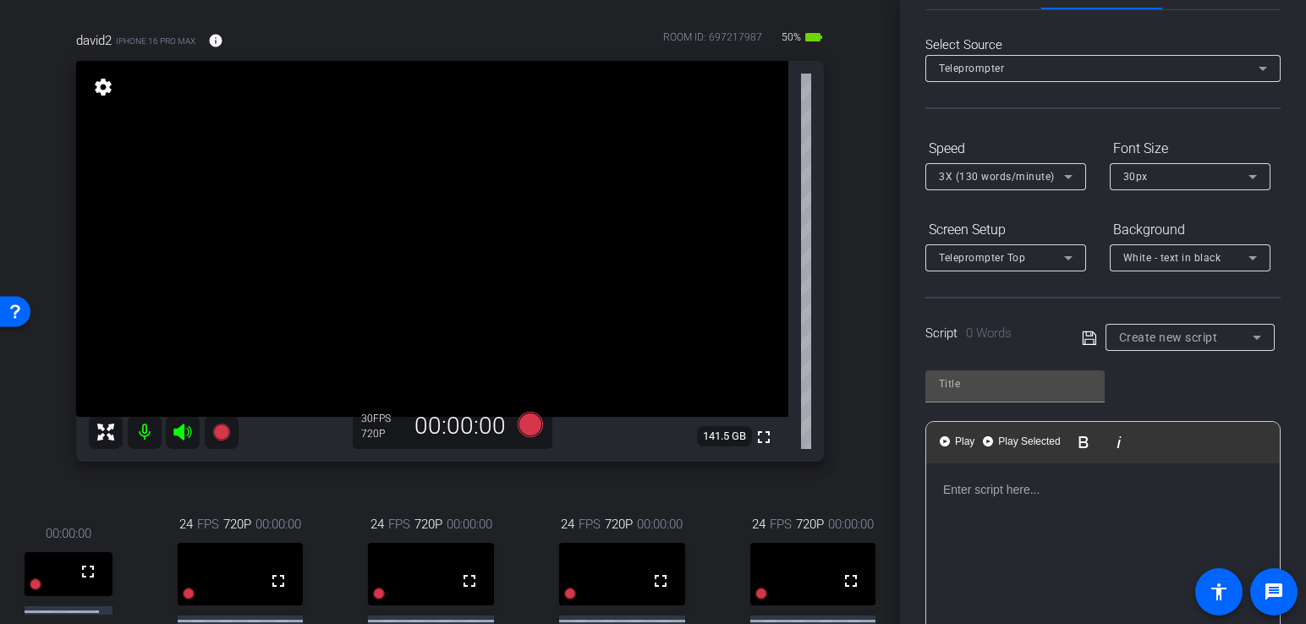
scroll to position [0, 0]
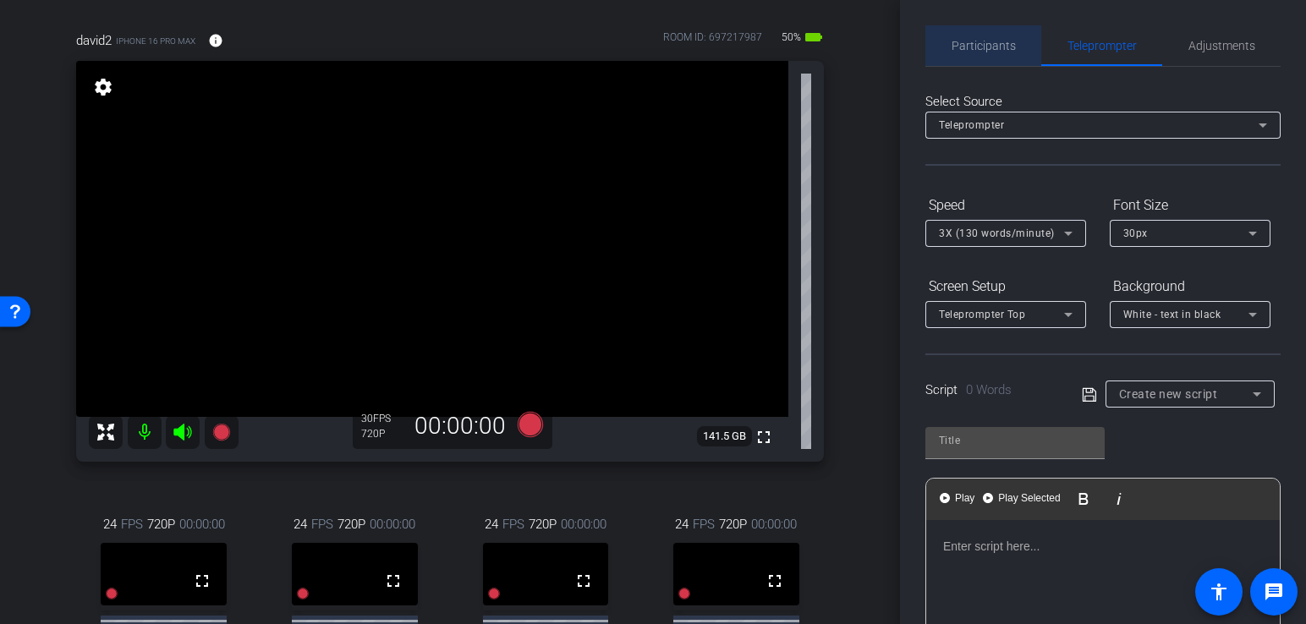
click at [986, 43] on span "Participants" at bounding box center [984, 46] width 64 height 12
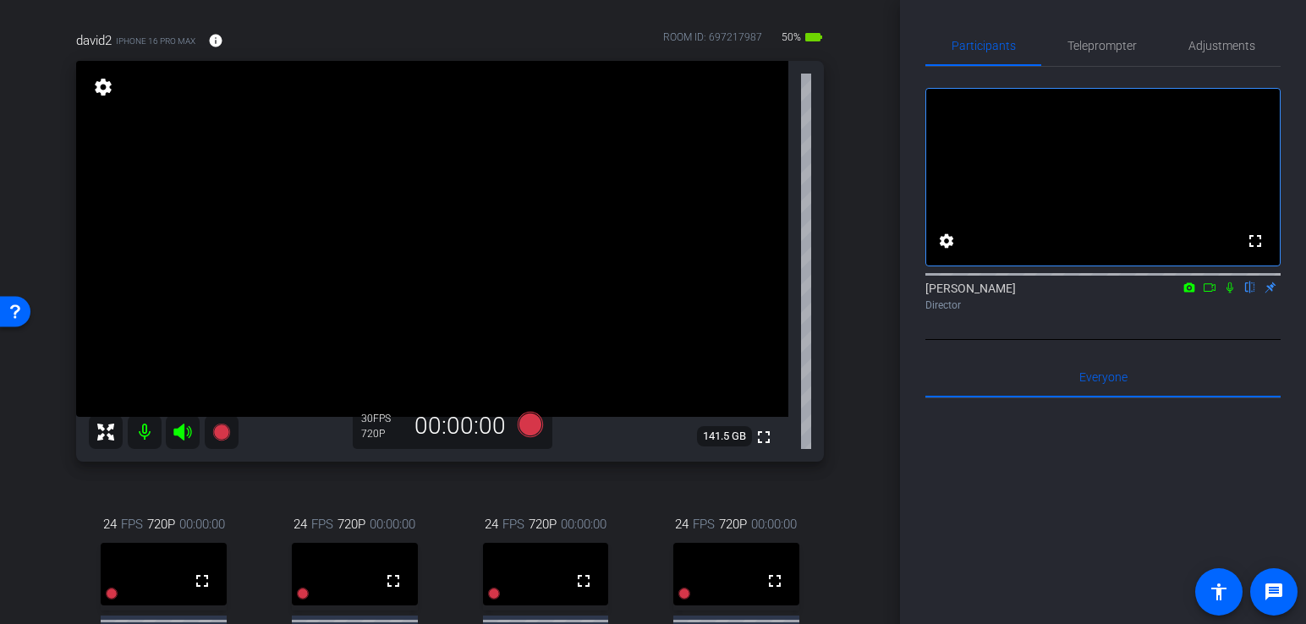
click at [374, 418] on span "FPS" at bounding box center [382, 419] width 18 height 12
click at [1053, 41] on span "Adjustments" at bounding box center [1222, 46] width 67 height 12
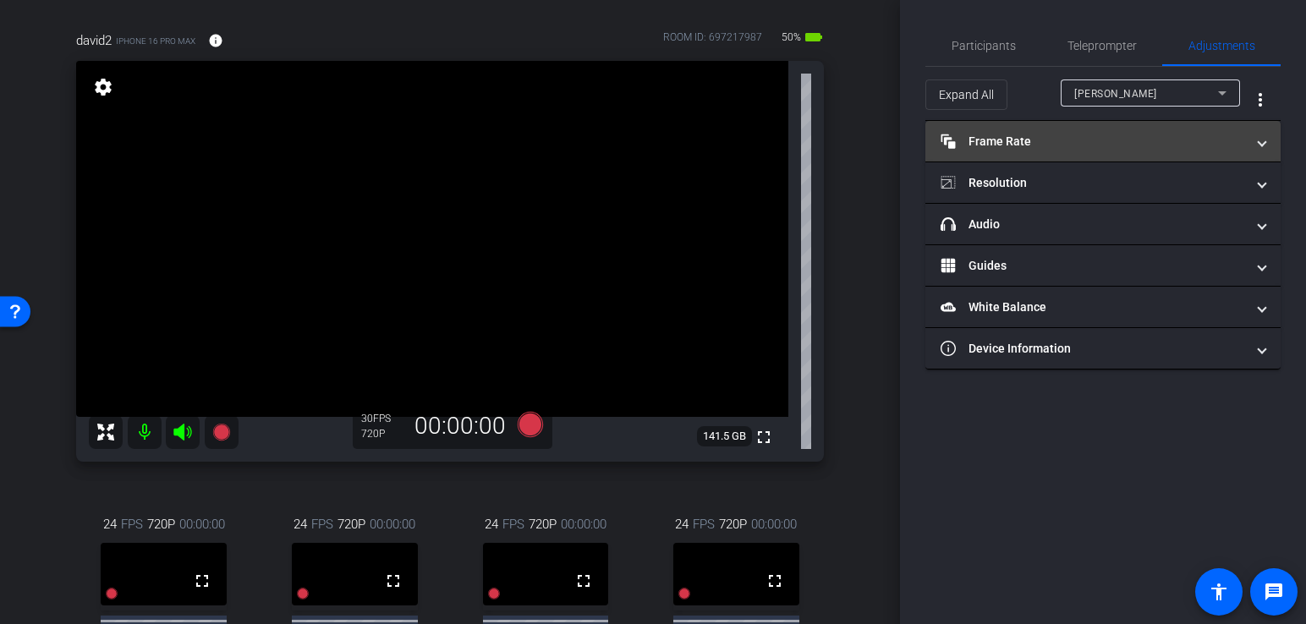
click at [1014, 146] on mat-panel-title "Frame Rate Frame Rate" at bounding box center [1093, 142] width 305 height 18
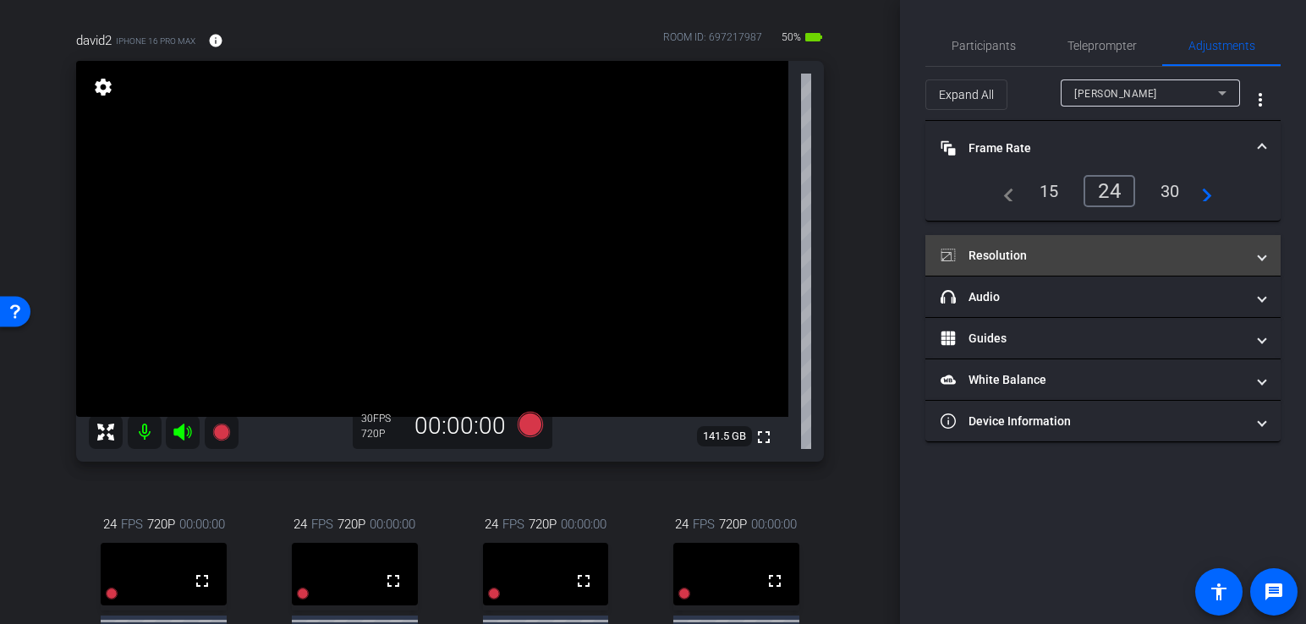
click at [1023, 267] on mat-expansion-panel-header "Resolution" at bounding box center [1103, 255] width 355 height 41
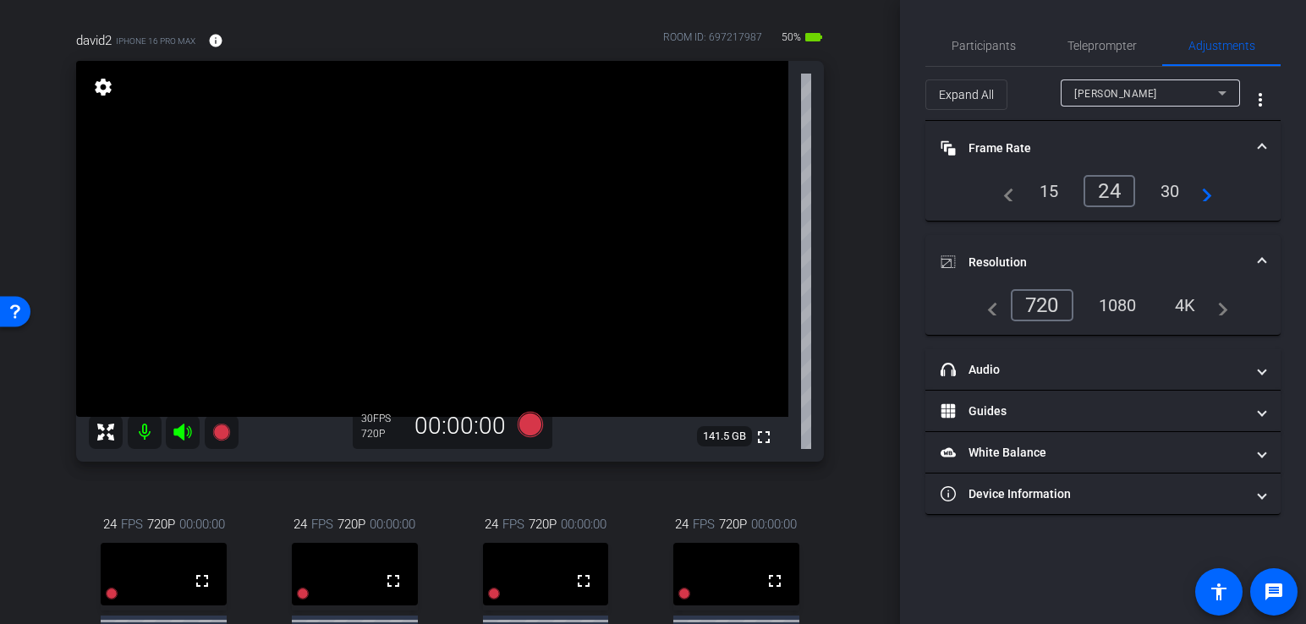
click at [1053, 301] on div "4K" at bounding box center [1186, 305] width 47 height 29
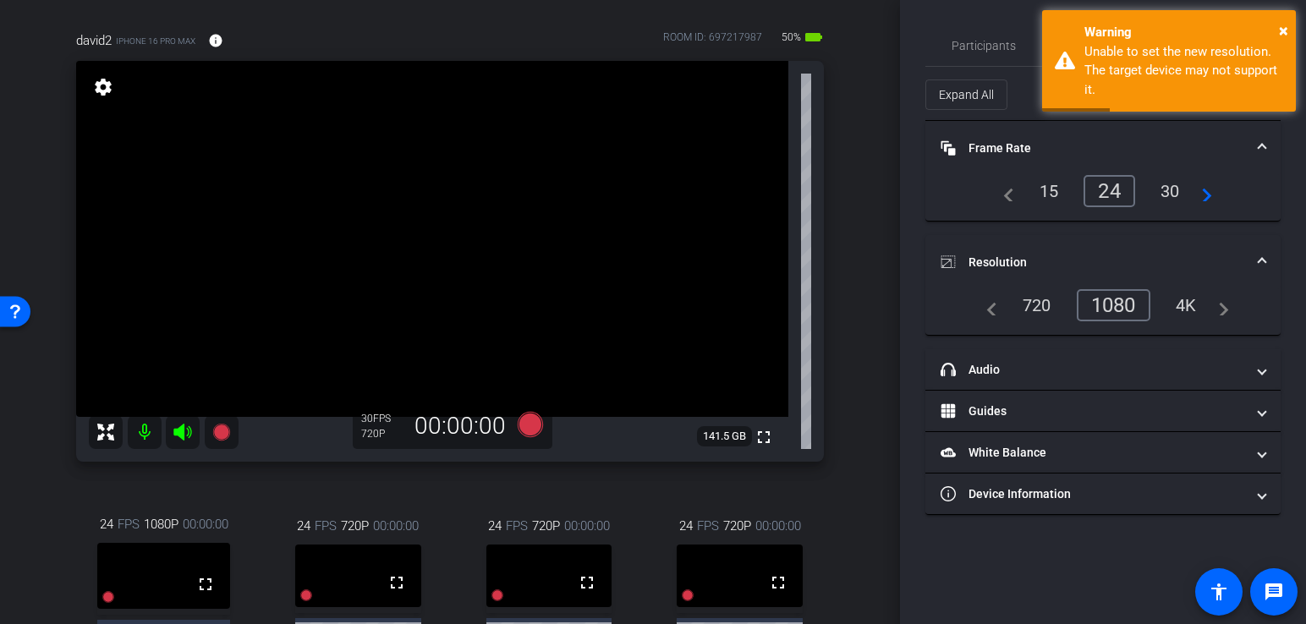
click at [1053, 299] on div "1080" at bounding box center [1114, 305] width 74 height 32
click at [1053, 302] on div "4K" at bounding box center [1186, 305] width 47 height 29
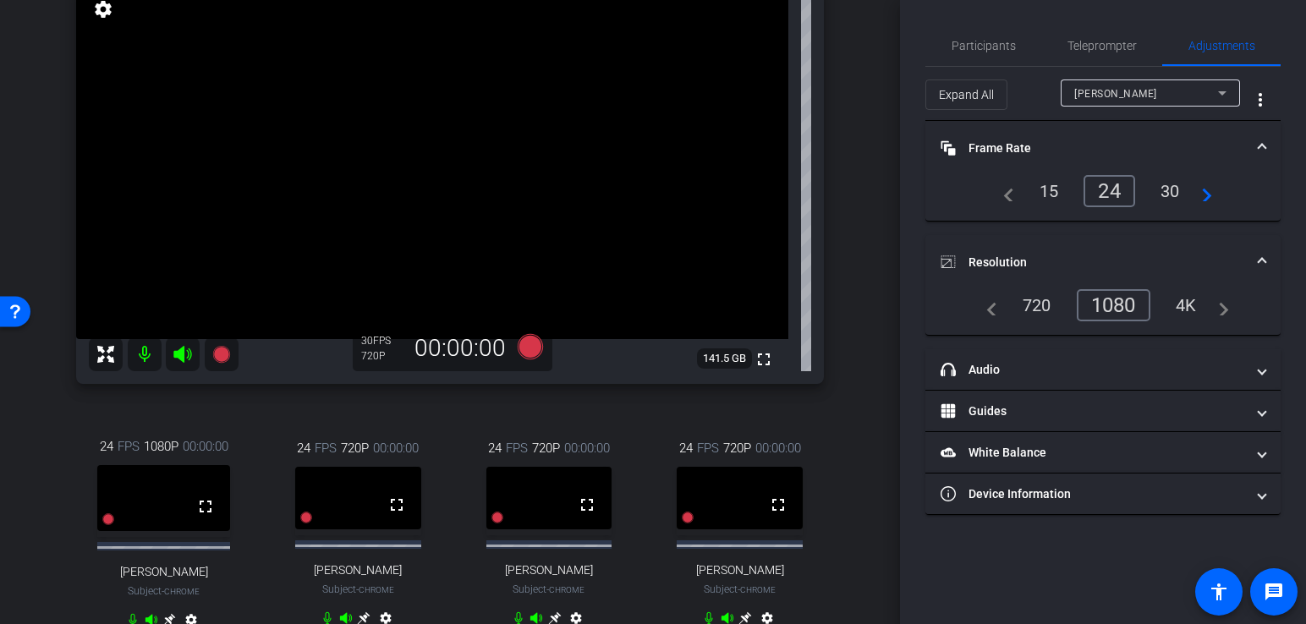
scroll to position [153, 0]
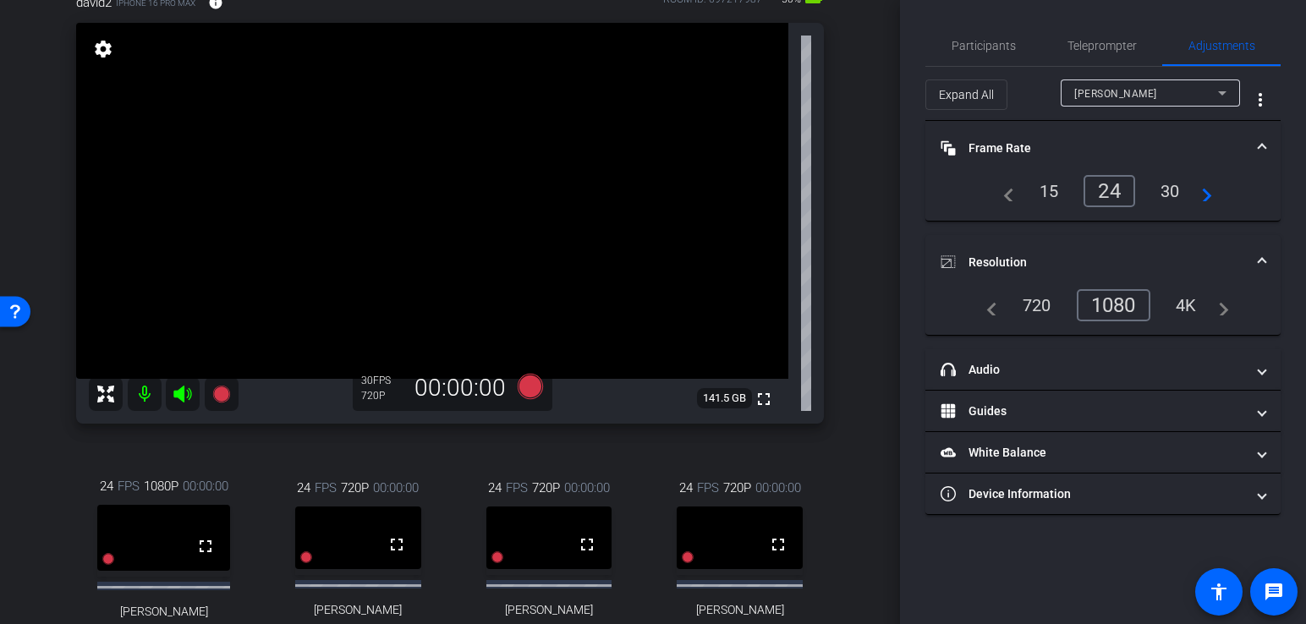
click at [101, 47] on mat-icon "settings" at bounding box center [103, 49] width 24 height 20
click at [1053, 304] on div "4k" at bounding box center [1185, 305] width 44 height 29
click at [1048, 193] on div "24" at bounding box center [1049, 191] width 45 height 29
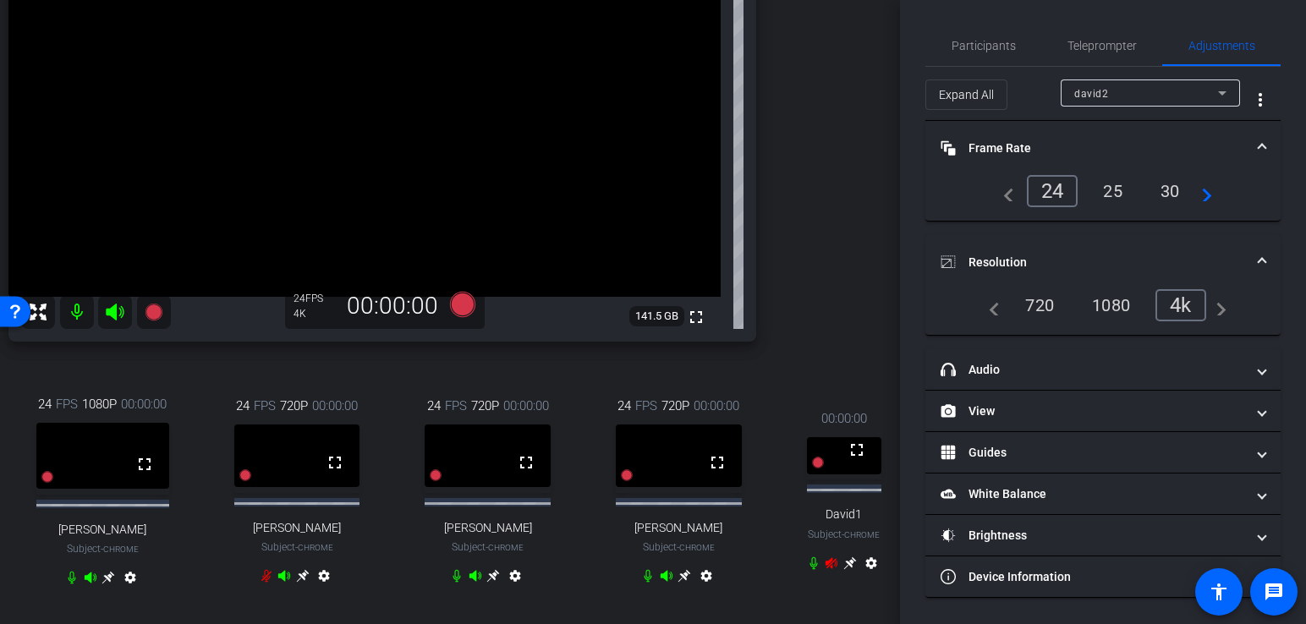
scroll to position [235, 70]
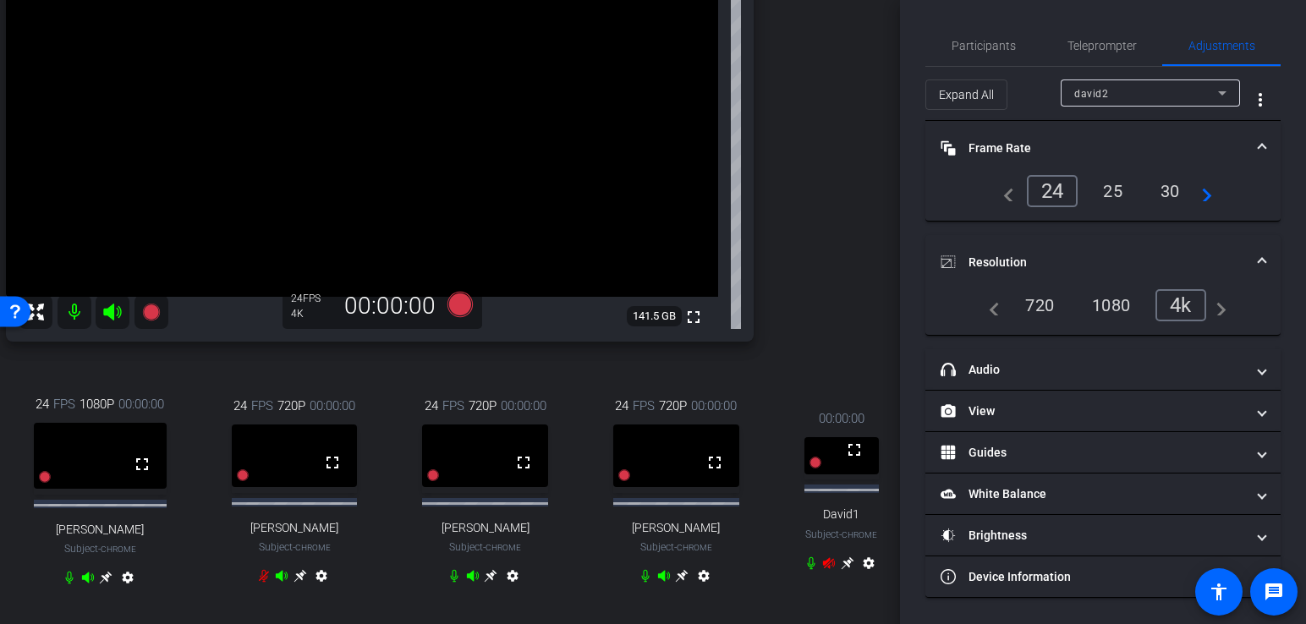
click at [840, 450] on video at bounding box center [842, 455] width 75 height 37
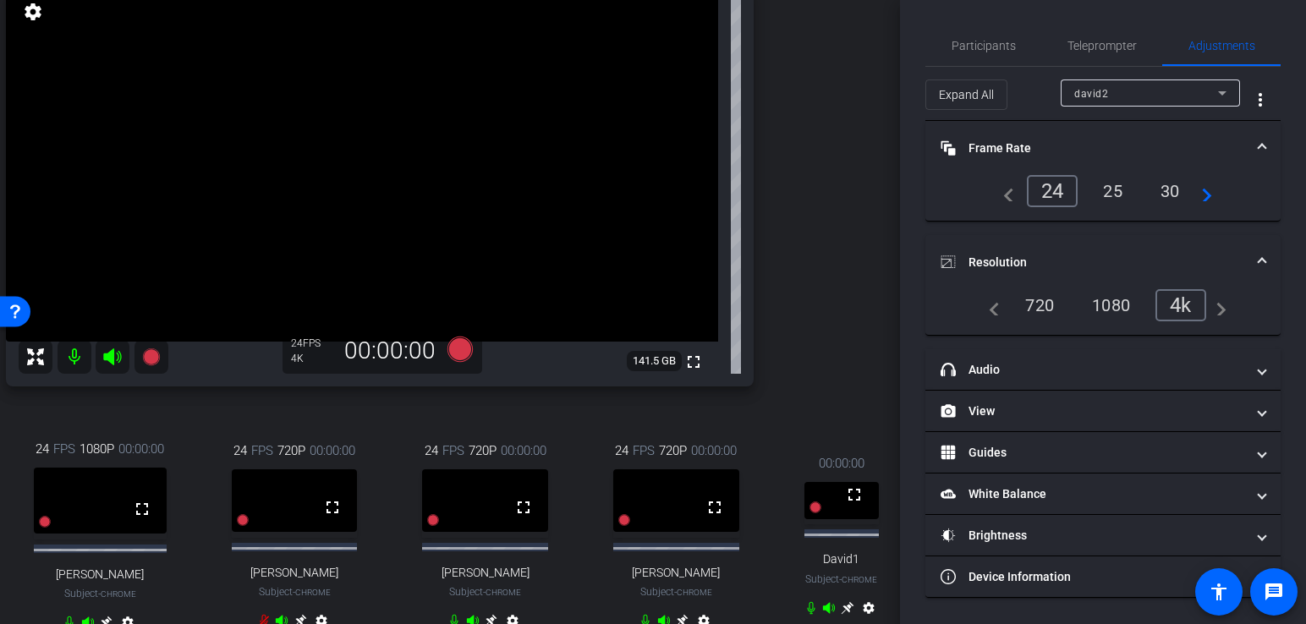
scroll to position [190, 70]
click at [827, 510] on video at bounding box center [842, 501] width 75 height 37
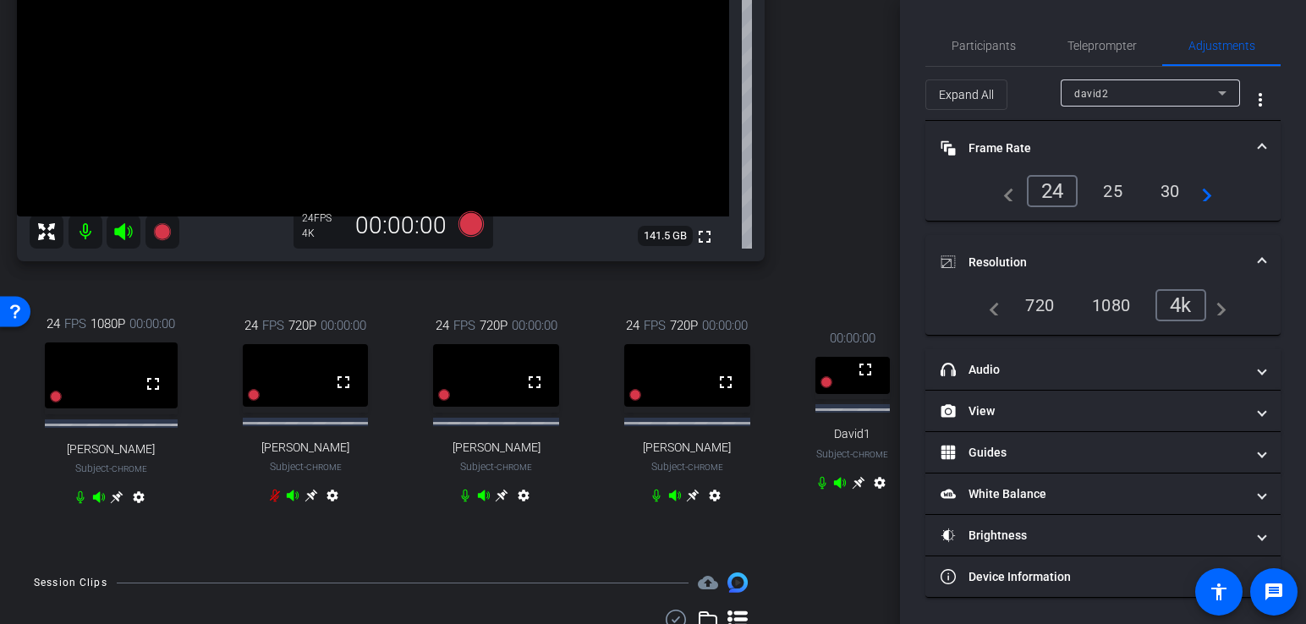
scroll to position [318, 59]
click at [877, 494] on mat-icon "settings" at bounding box center [880, 484] width 20 height 20
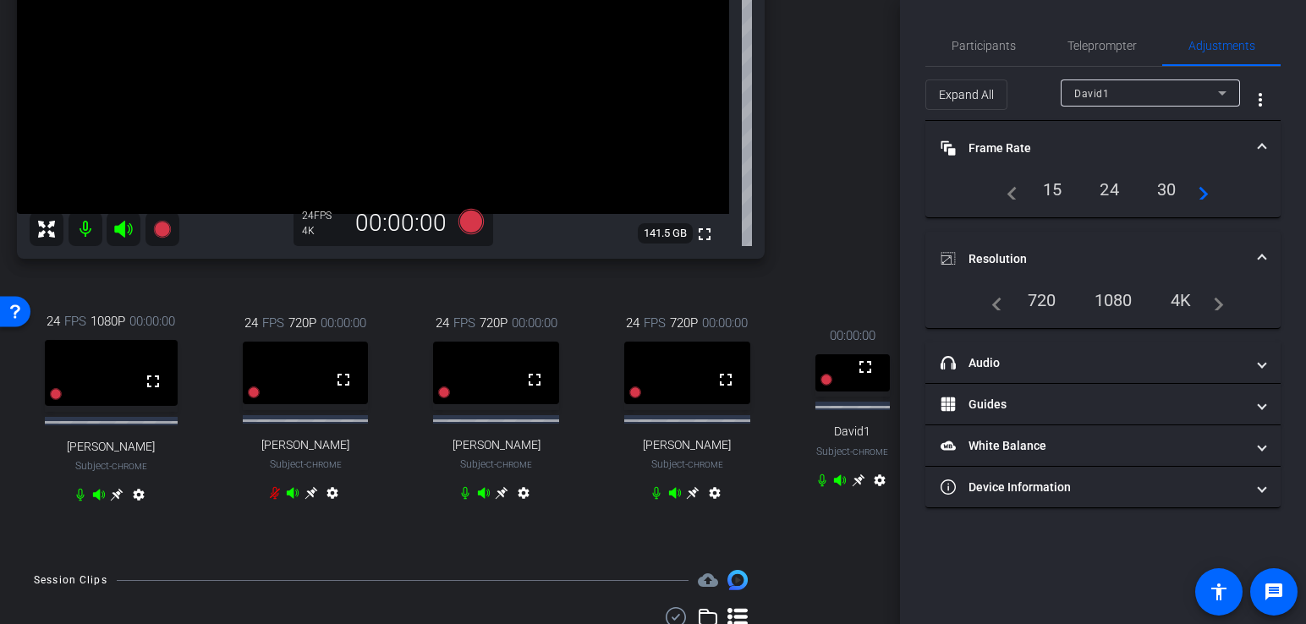
click at [1053, 184] on div "30" at bounding box center [1167, 189] width 45 height 29
click at [1053, 177] on div "24" at bounding box center [1109, 189] width 45 height 29
click at [1053, 191] on div "24" at bounding box center [1109, 189] width 45 height 29
click at [1053, 102] on div "David1" at bounding box center [1147, 93] width 144 height 21
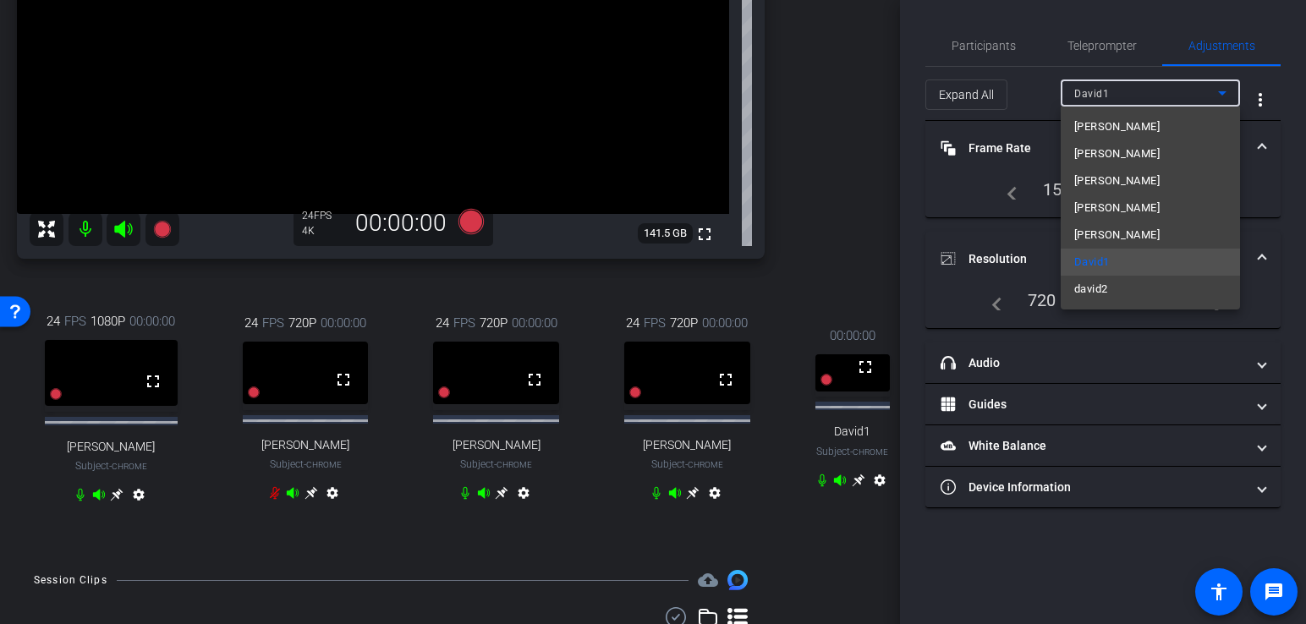
click at [1053, 99] on div at bounding box center [653, 312] width 1306 height 624
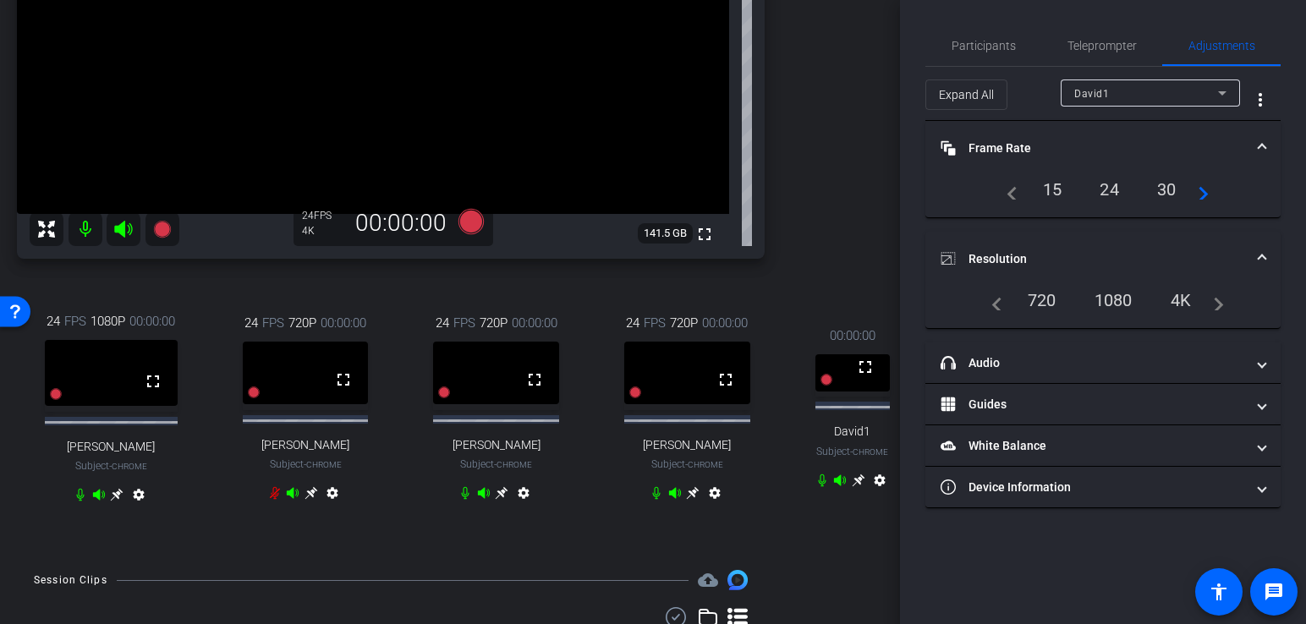
click at [1053, 87] on div "David1" at bounding box center [1147, 93] width 144 height 21
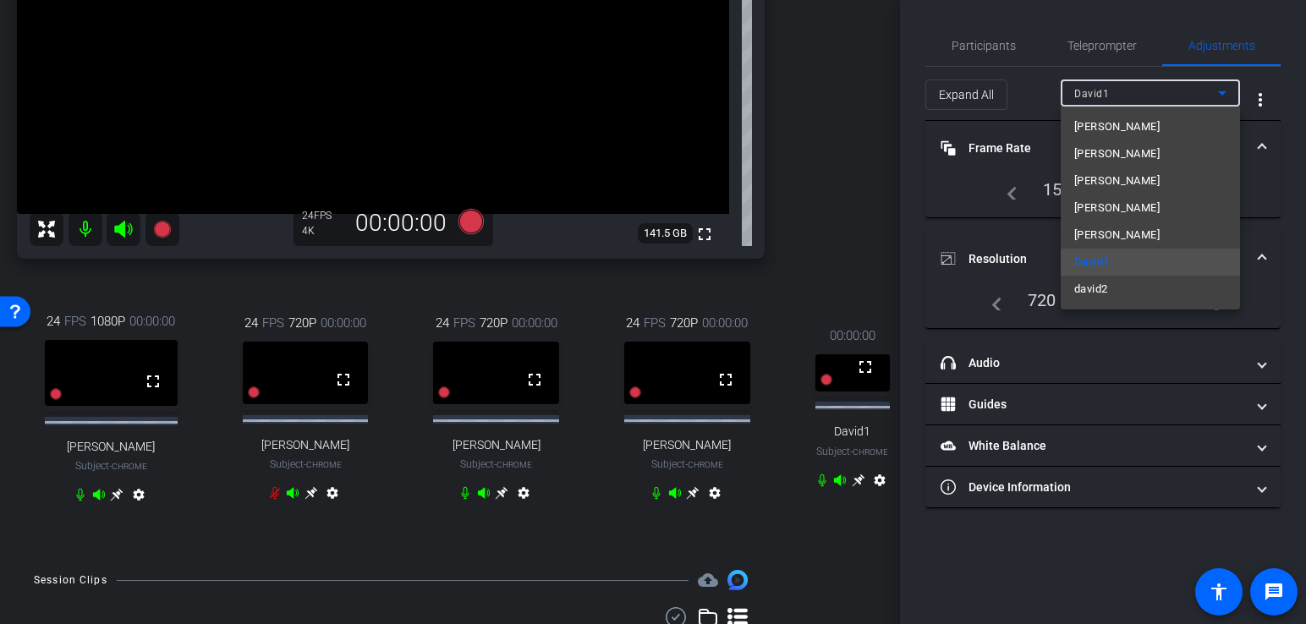
click at [1053, 95] on div at bounding box center [653, 312] width 1306 height 624
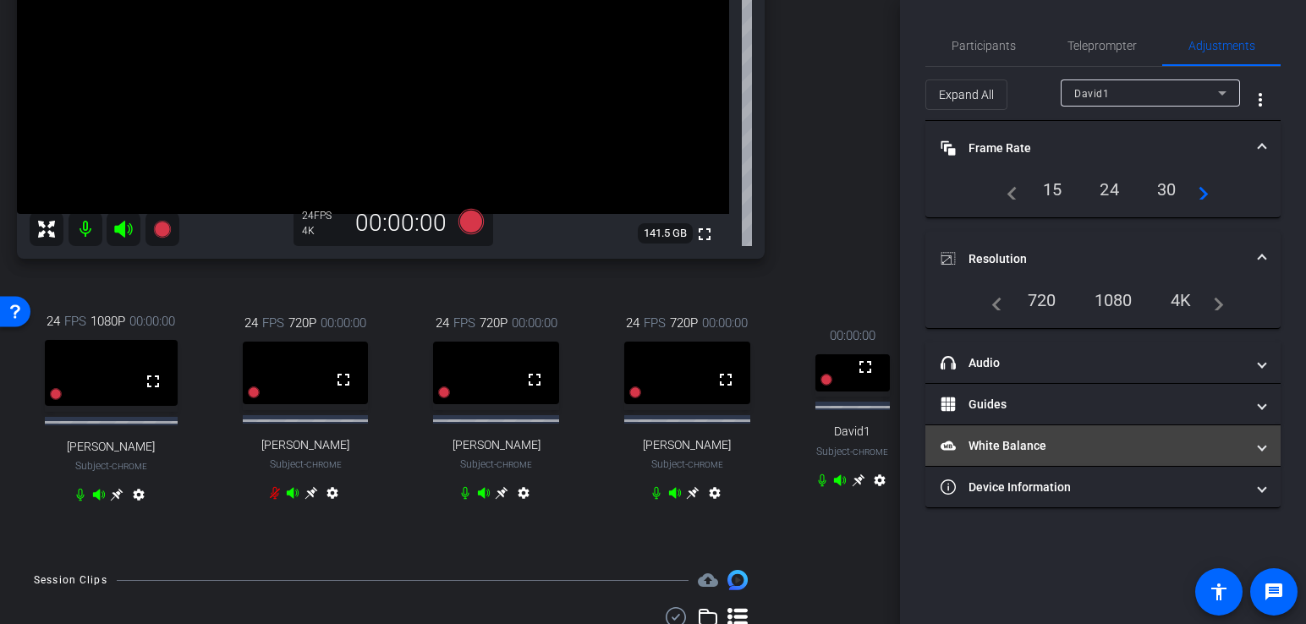
click at [1013, 442] on mat-panel-title "White Balance White Balance" at bounding box center [1093, 446] width 305 height 18
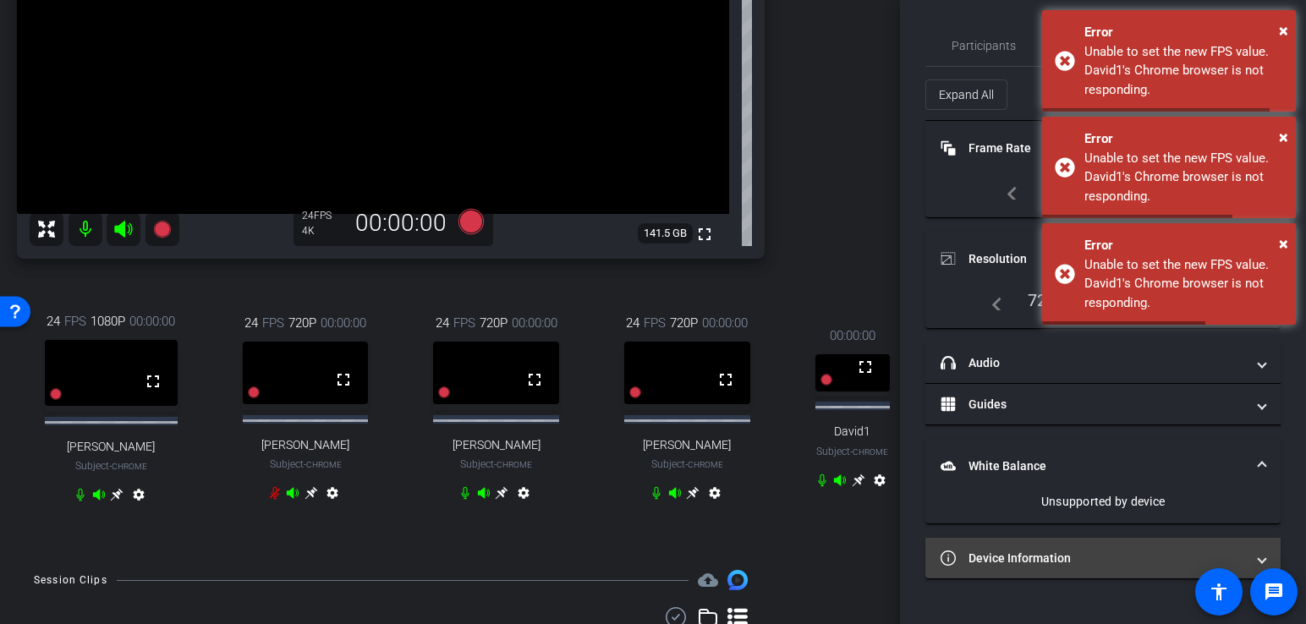
click at [1002, 550] on mat-panel-title "Device Information" at bounding box center [1093, 559] width 305 height 18
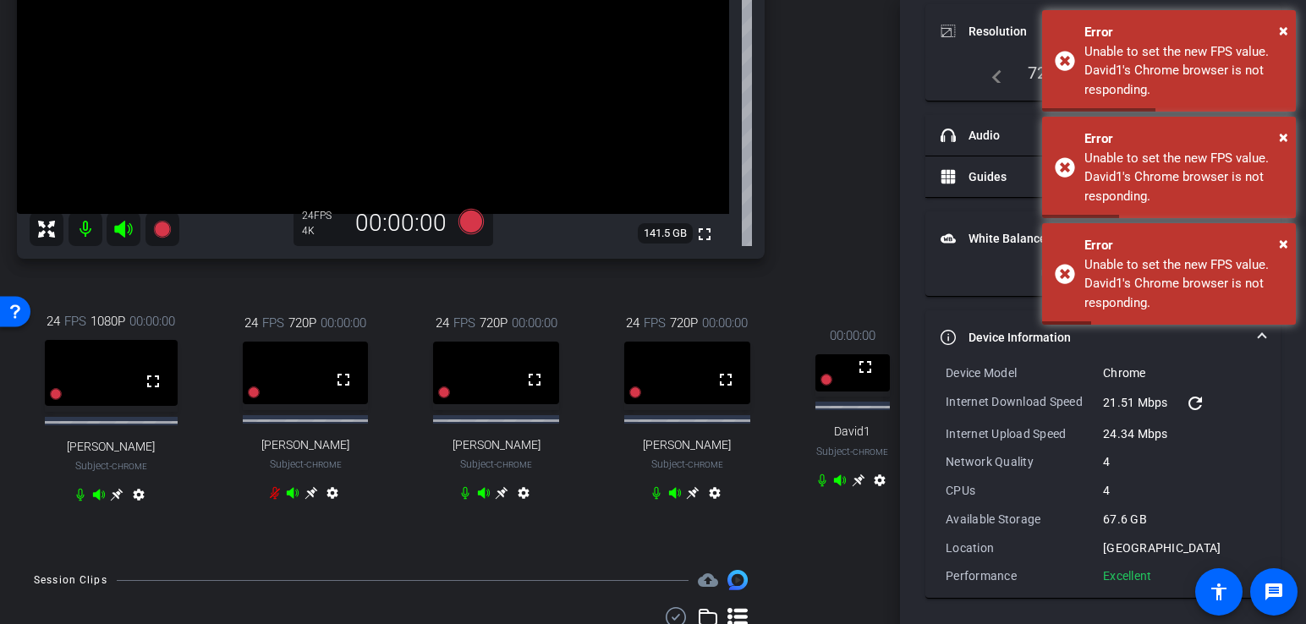
scroll to position [0, 0]
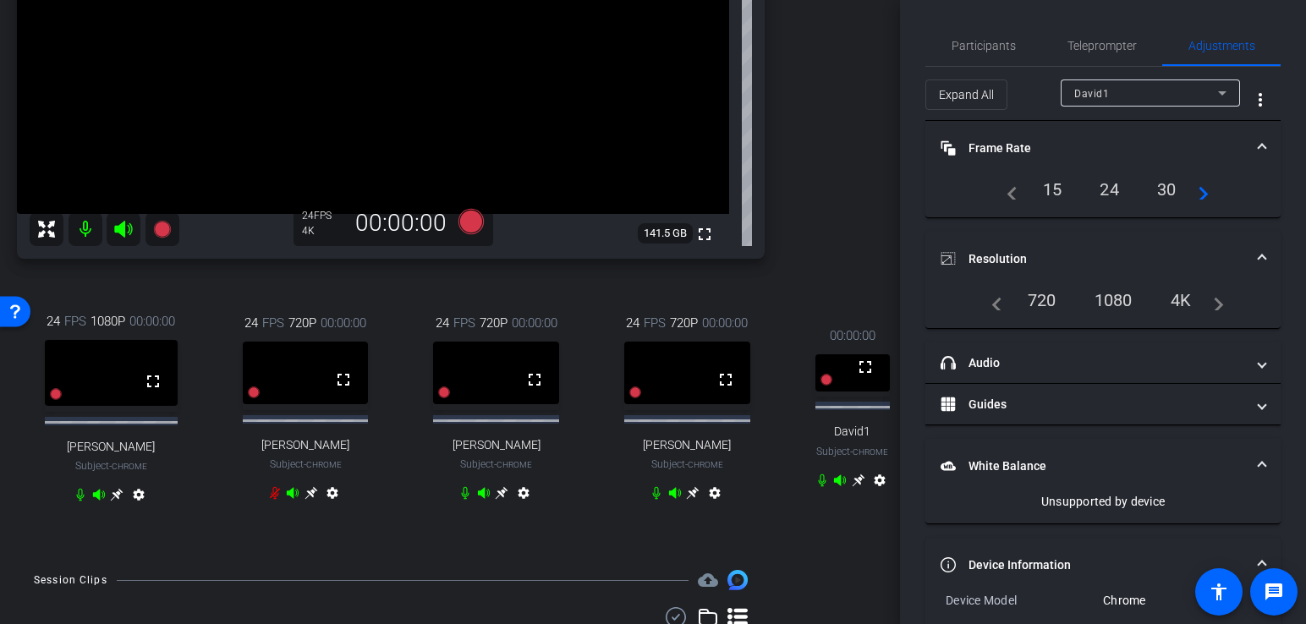
click at [795, 522] on div "00:00:00 fullscreen David1 Subject - Chrome settings" at bounding box center [853, 410] width 131 height 223
click at [874, 494] on mat-icon "settings" at bounding box center [880, 484] width 20 height 20
click at [1053, 93] on mat-icon "more_vert" at bounding box center [1261, 100] width 20 height 20
click at [1048, 135] on div at bounding box center [653, 312] width 1306 height 624
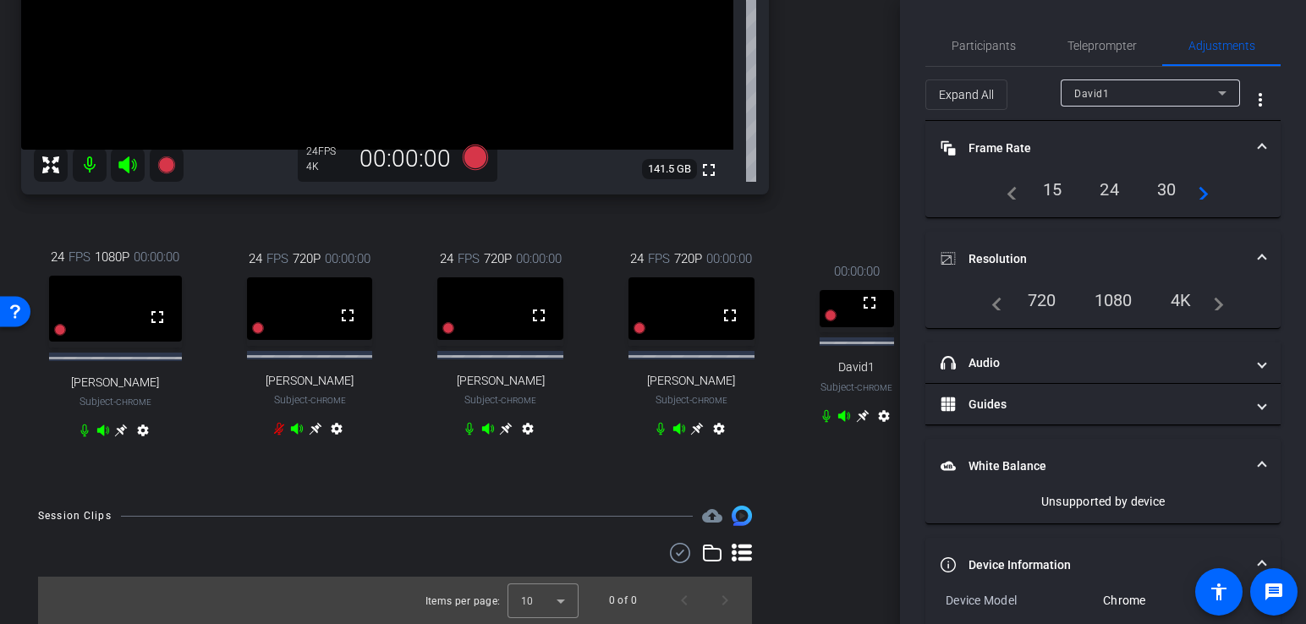
scroll to position [426, 55]
click at [856, 423] on icon at bounding box center [863, 417] width 14 height 14
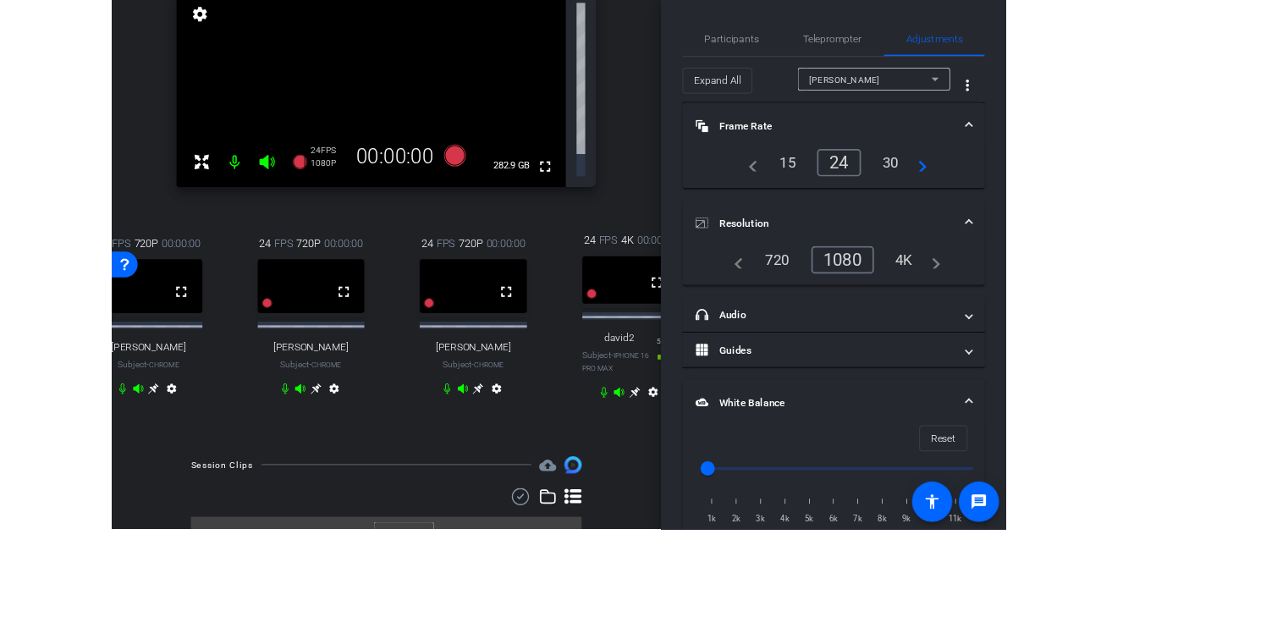
scroll to position [185, 0]
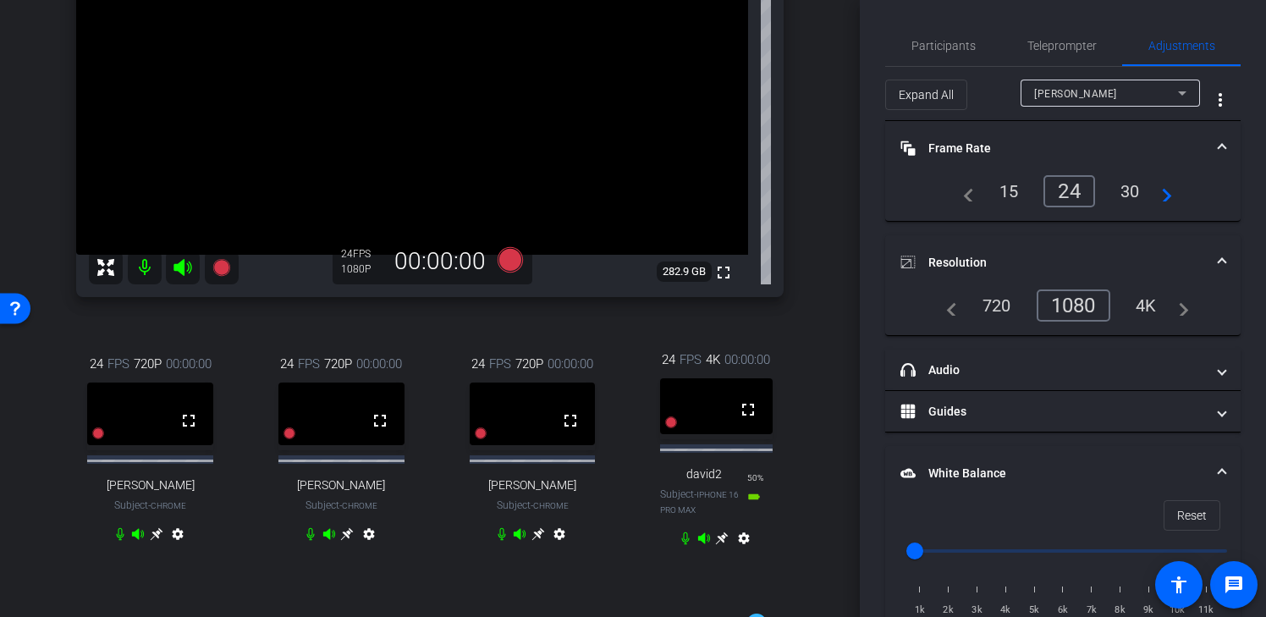
click at [721, 545] on icon at bounding box center [722, 538] width 14 height 14
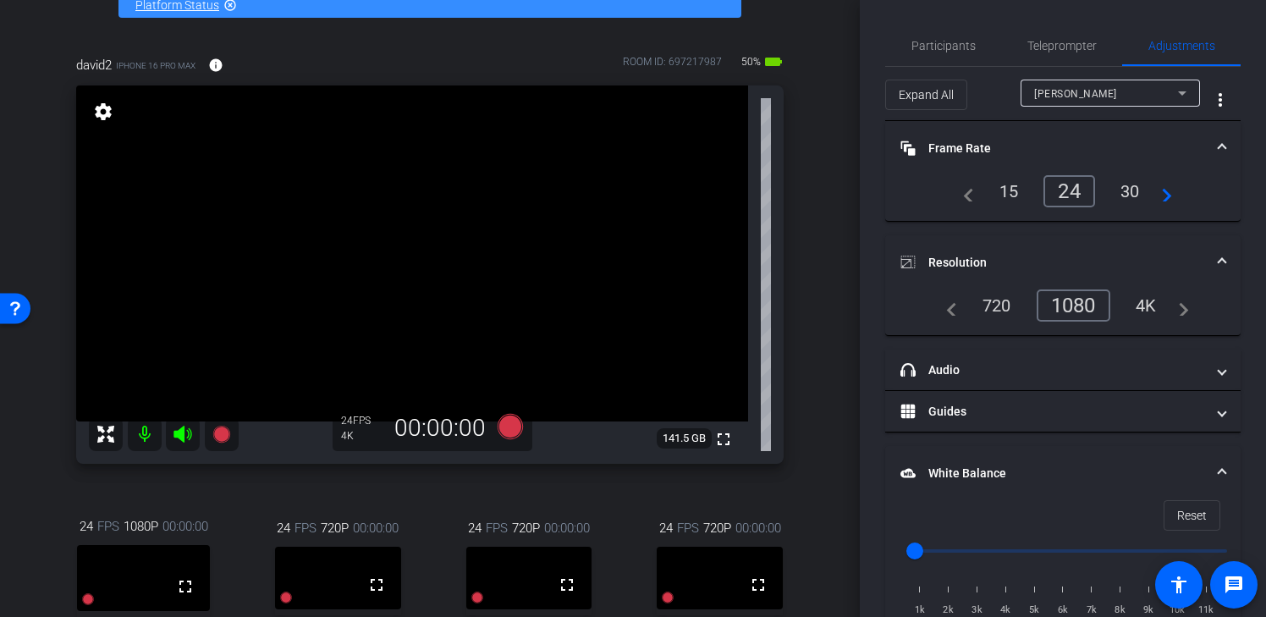
scroll to position [103, 0]
click at [1053, 93] on icon at bounding box center [1182, 93] width 20 height 20
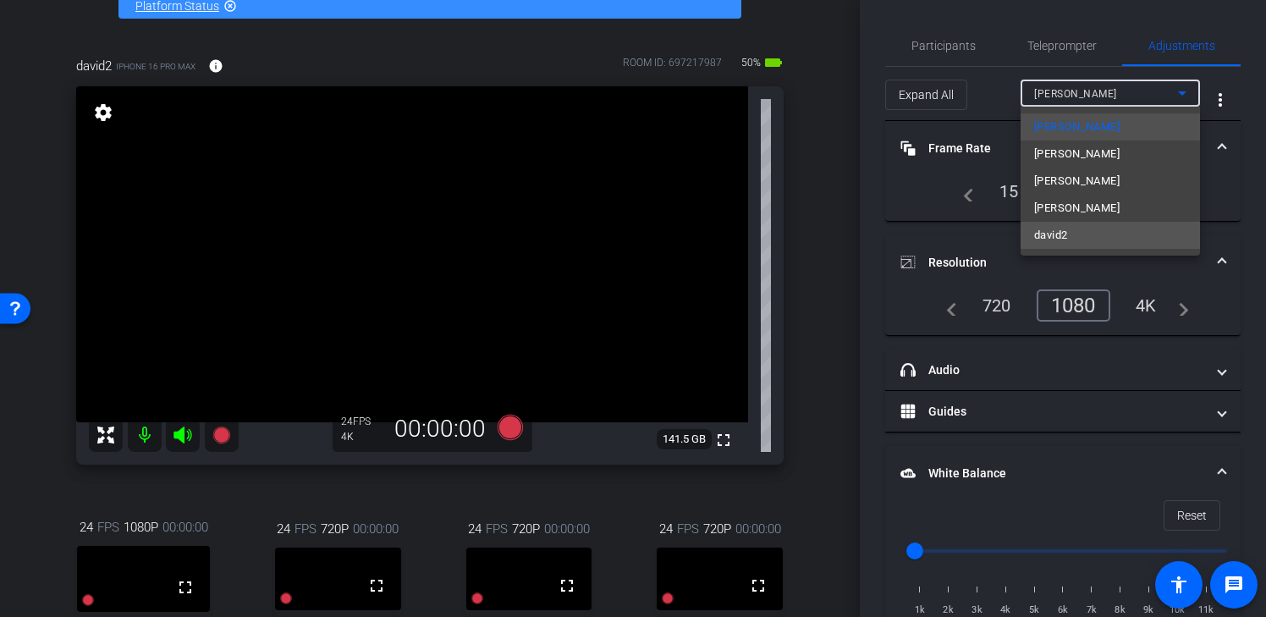
click at [1053, 228] on mat-option "david2" at bounding box center [1109, 235] width 179 height 27
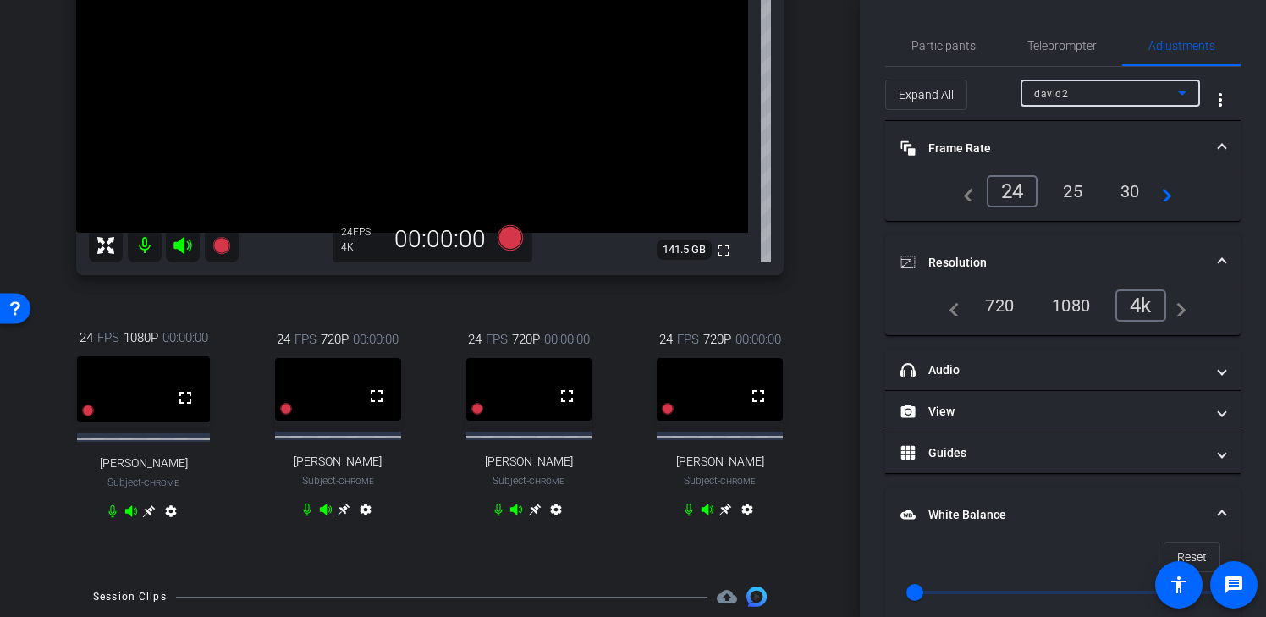
scroll to position [294, 0]
click at [935, 44] on span "Participants" at bounding box center [943, 46] width 64 height 12
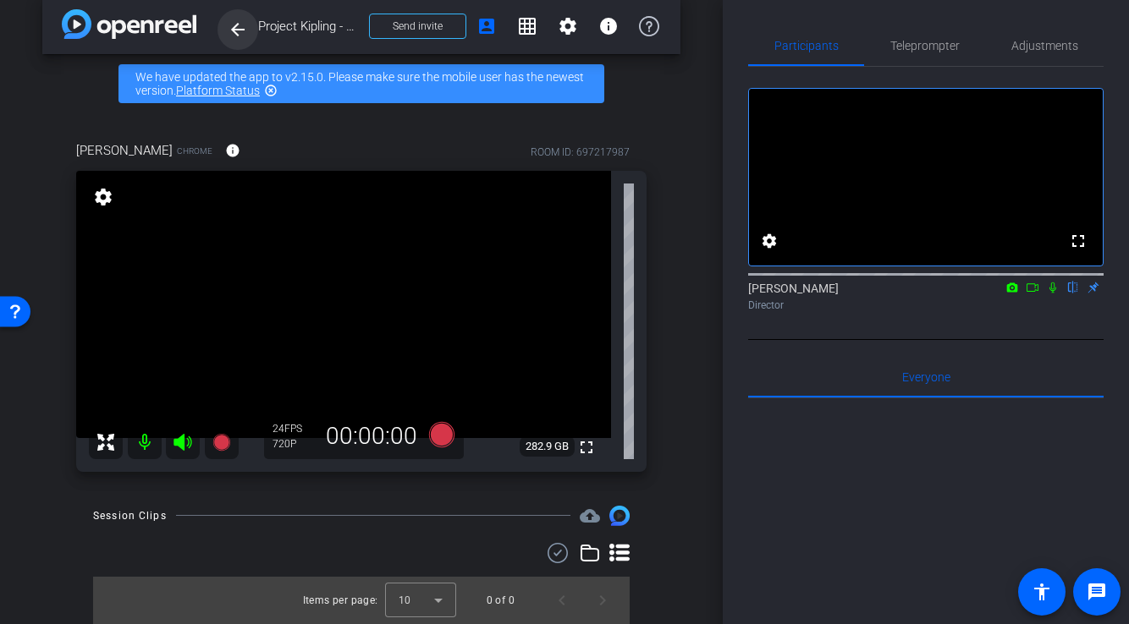
scroll to position [19, 0]
